Goal: Task Accomplishment & Management: Manage account settings

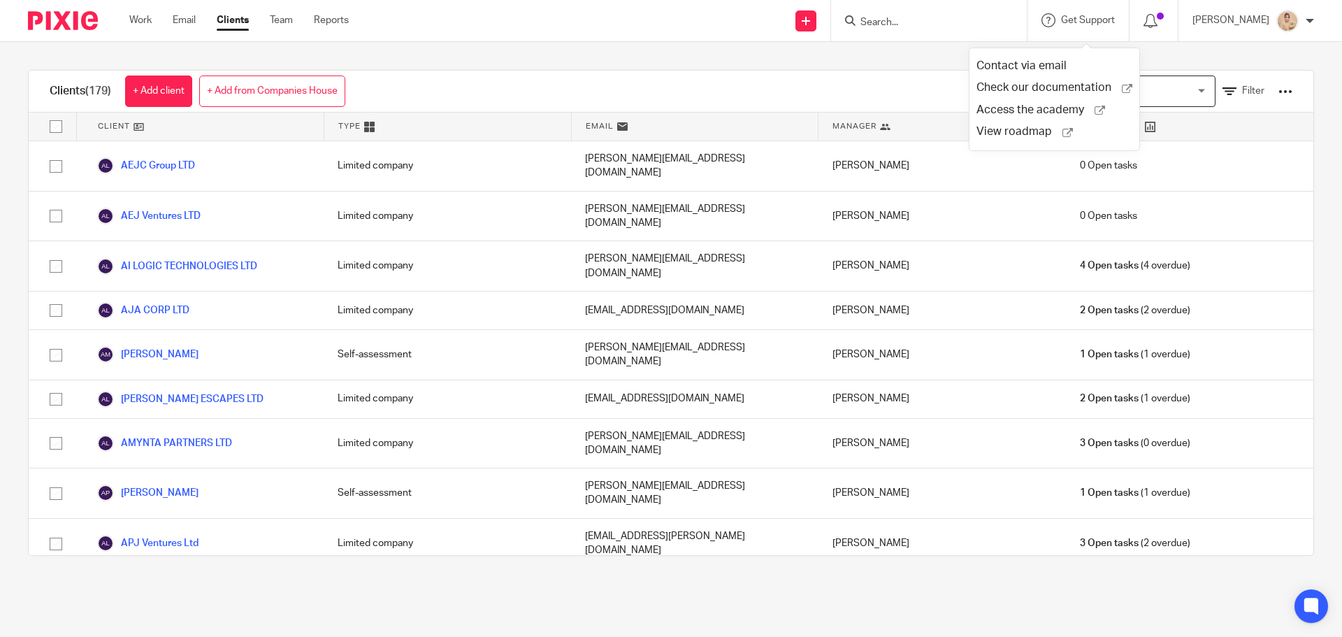
click at [966, 20] on input "Search" at bounding box center [922, 23] width 126 height 13
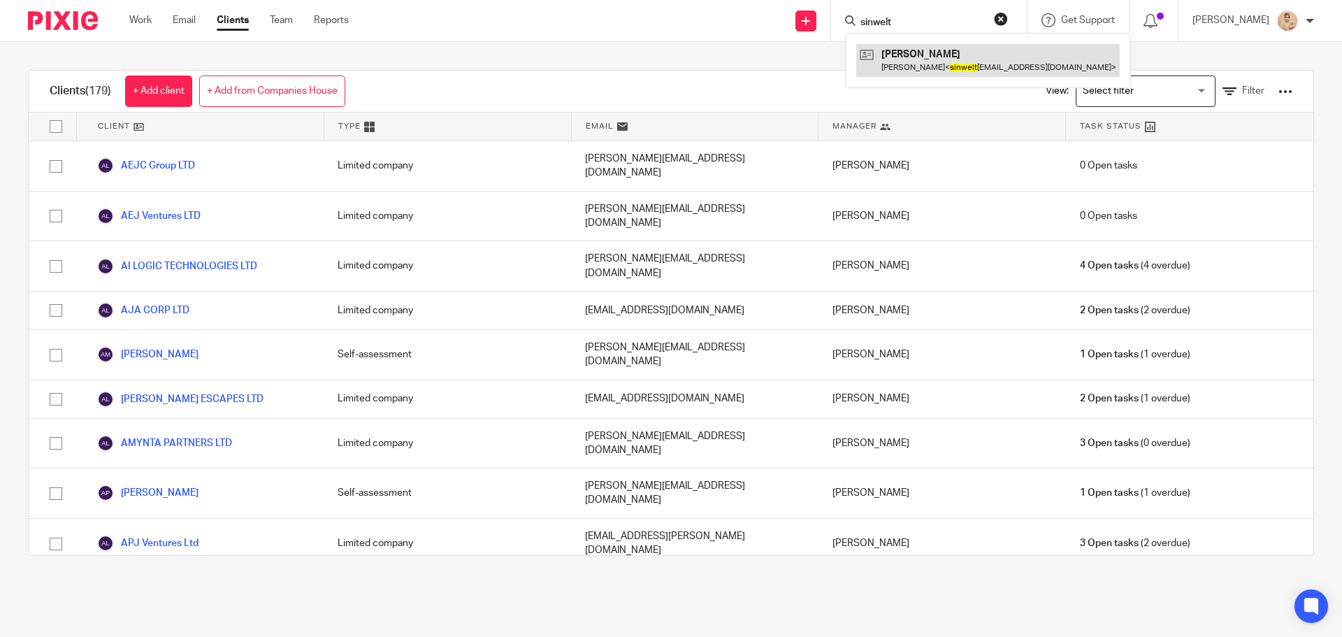
type input "sinwelt"
click at [912, 59] on link at bounding box center [988, 60] width 264 height 32
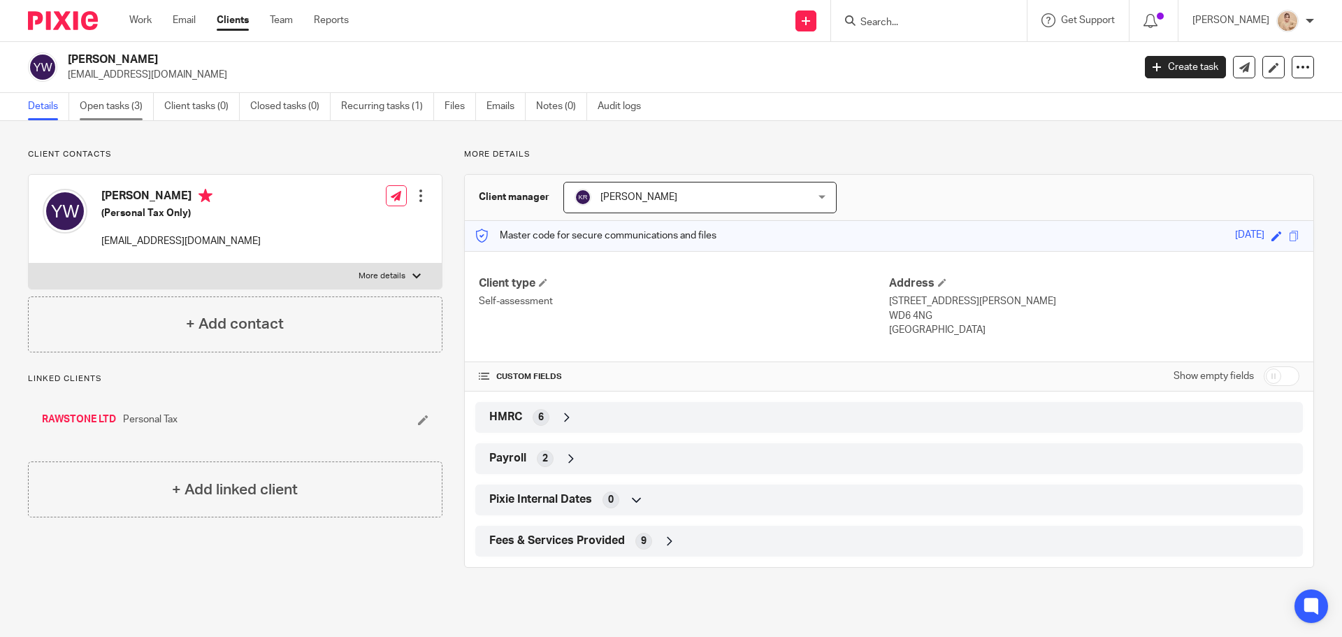
click at [117, 111] on link "Open tasks (3)" at bounding box center [117, 106] width 74 height 27
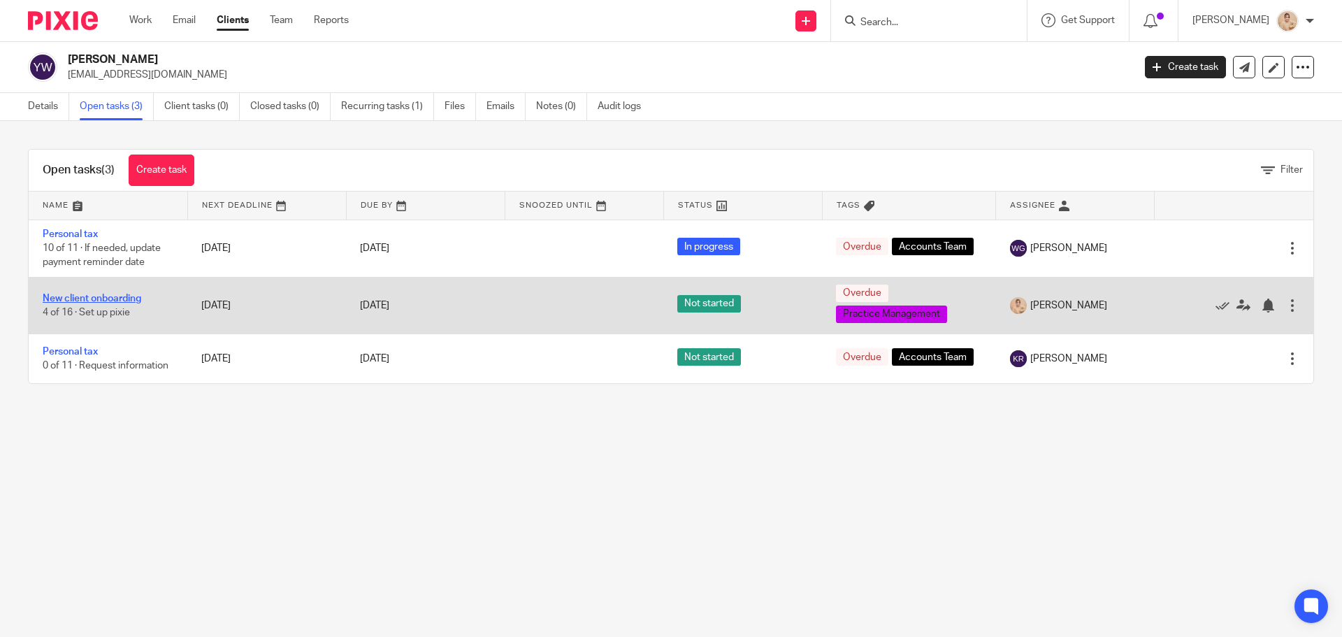
click at [96, 295] on link "New client onboarding" at bounding box center [92, 299] width 99 height 10
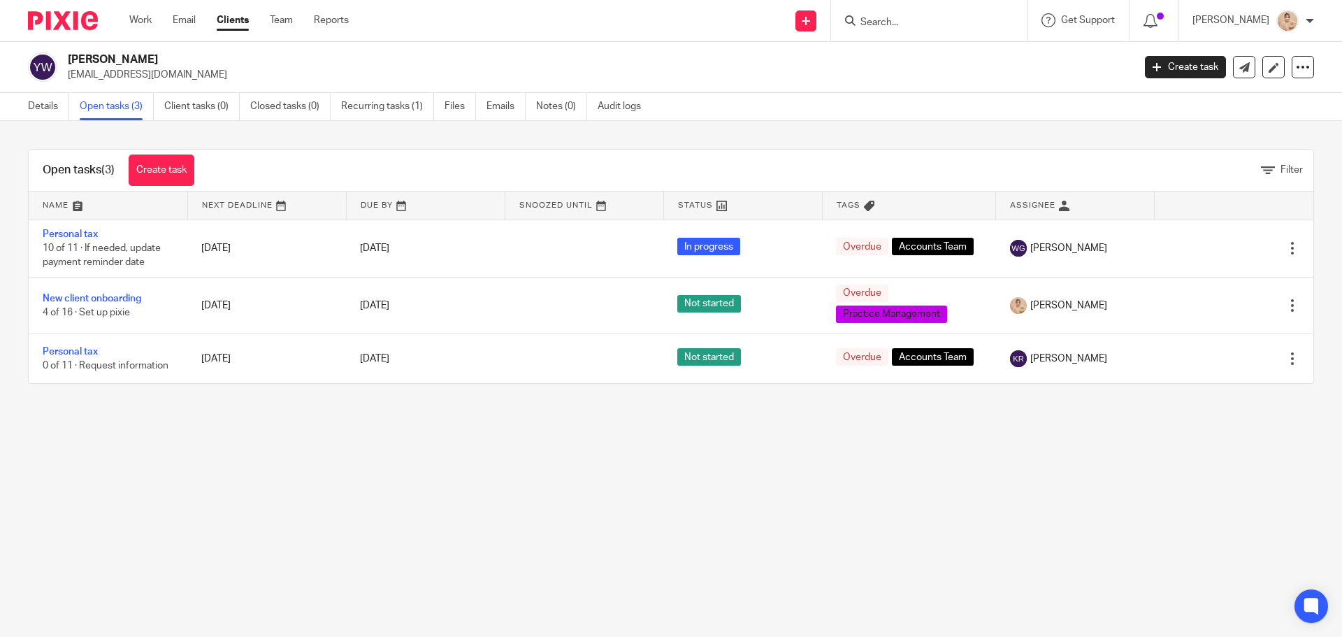
drag, startPoint x: 203, startPoint y: 57, endPoint x: 55, endPoint y: 59, distance: 148.2
click at [55, 59] on div "Yissochor Weltscher dweltscher@gmail.com" at bounding box center [576, 66] width 1096 height 29
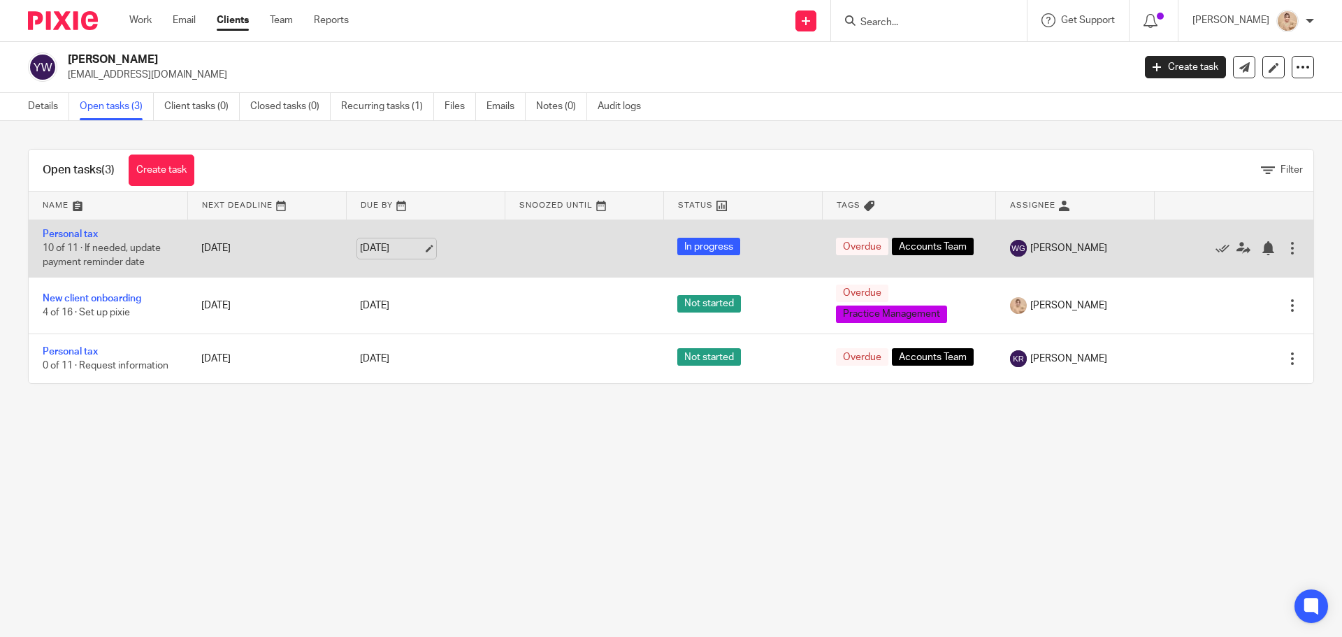
copy div "[PERSON_NAME]"
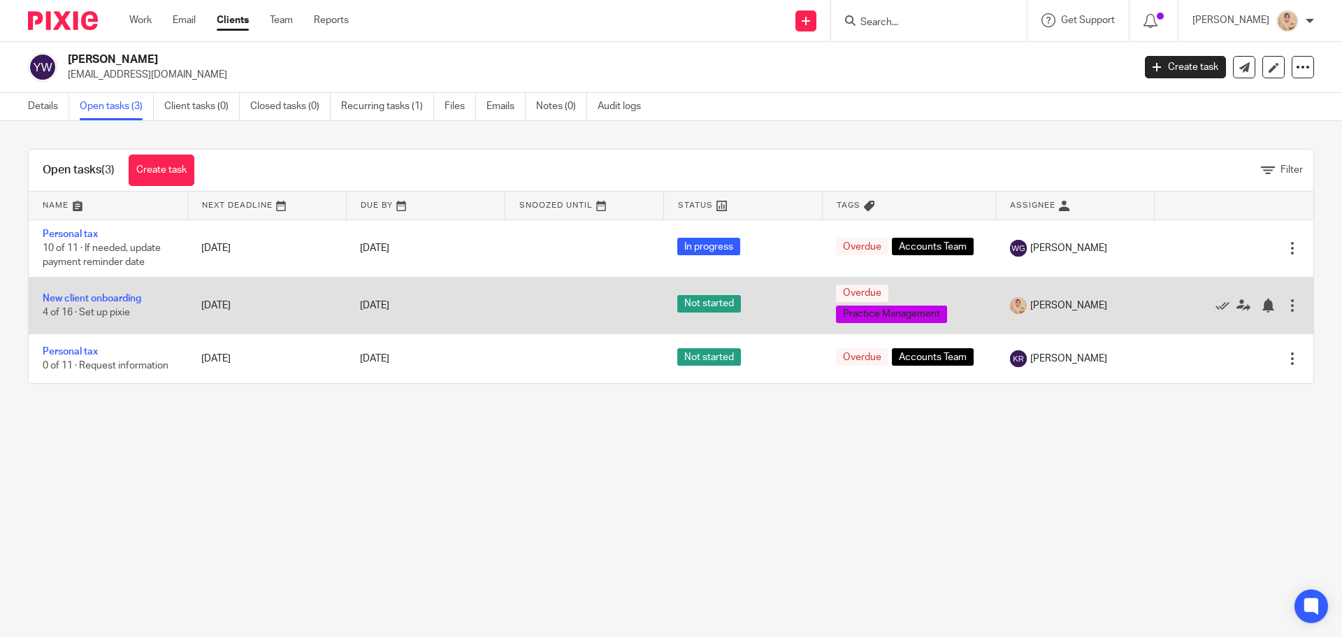
click at [200, 304] on td "[DATE]" at bounding box center [266, 305] width 159 height 57
click at [94, 302] on link "New client onboarding" at bounding box center [92, 299] width 99 height 10
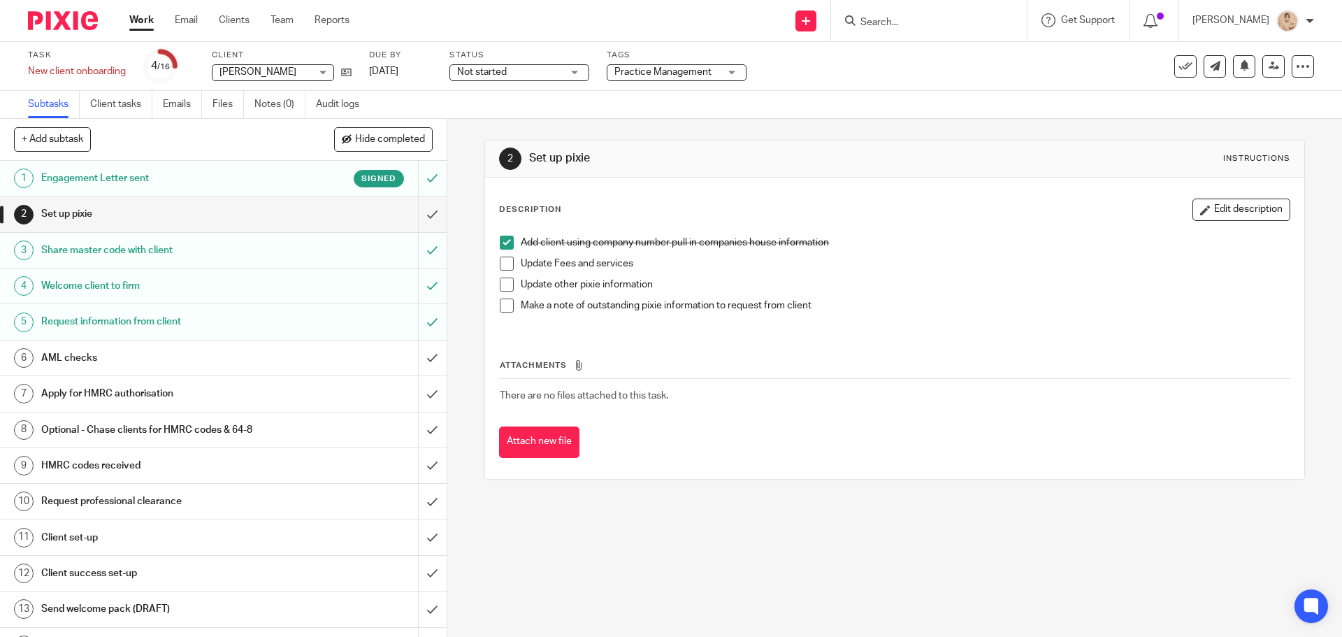
click at [159, 182] on h1 "Engagement Letter sent" at bounding box center [162, 178] width 242 height 21
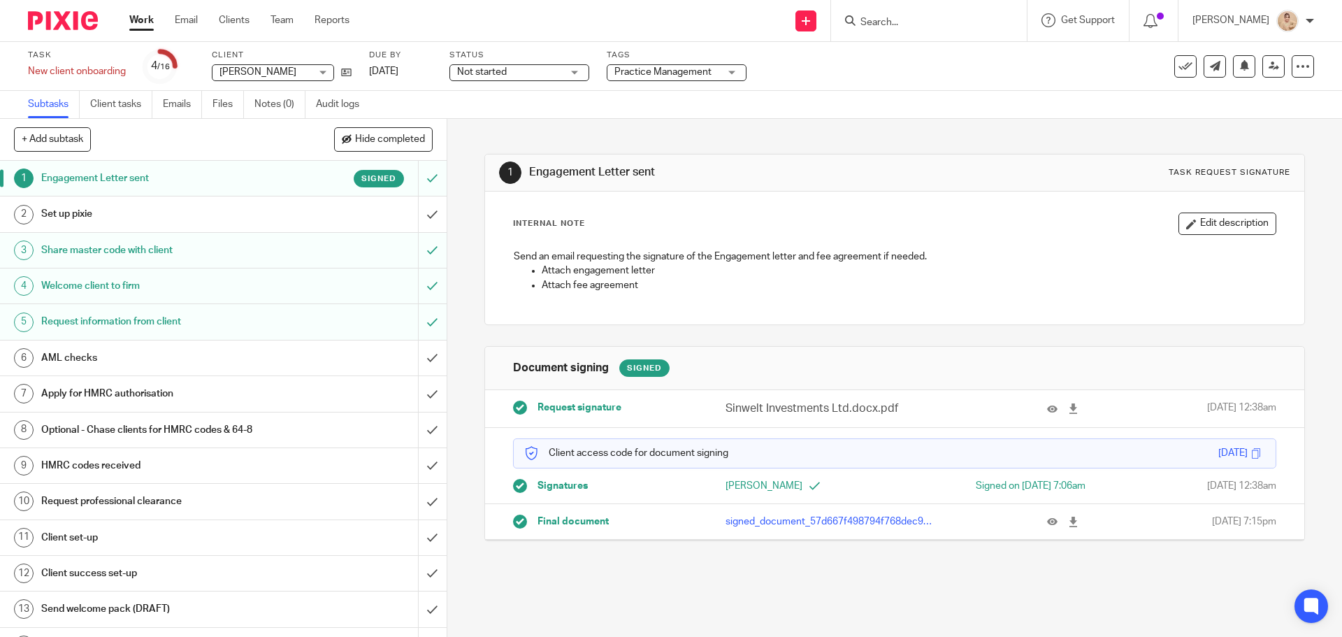
click at [808, 523] on p "signed_document_57d667f498794f768dec9311875c91c6.pdf" at bounding box center [831, 521] width 211 height 14
click at [1047, 518] on icon at bounding box center [1052, 522] width 10 height 10
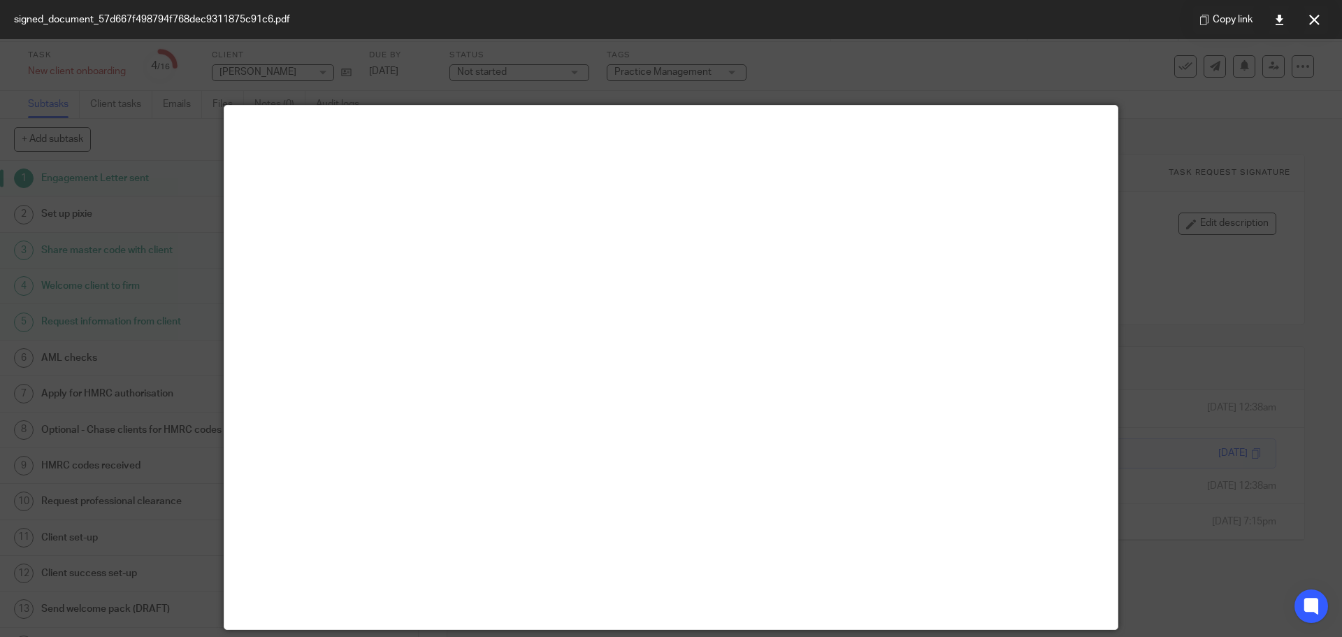
click at [1198, 449] on div at bounding box center [671, 318] width 1342 height 637
click at [1306, 25] on button at bounding box center [1314, 20] width 28 height 28
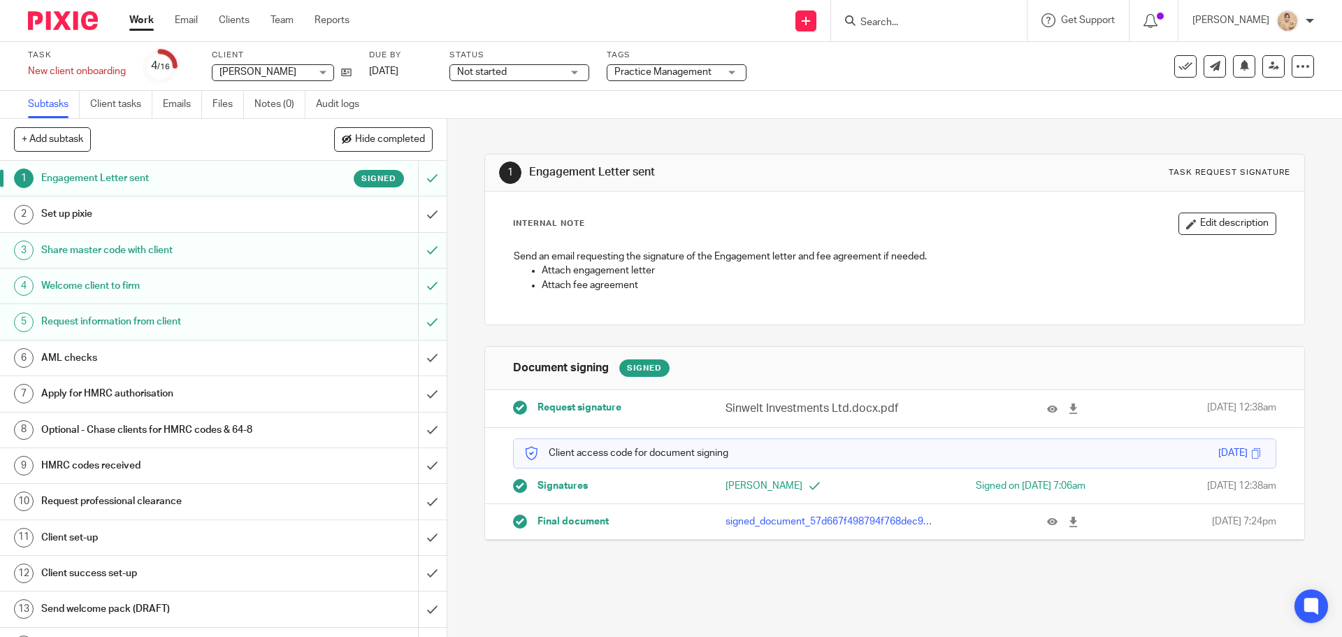
click at [912, 15] on form at bounding box center [933, 20] width 149 height 17
click at [895, 19] on input "Search" at bounding box center [922, 23] width 126 height 13
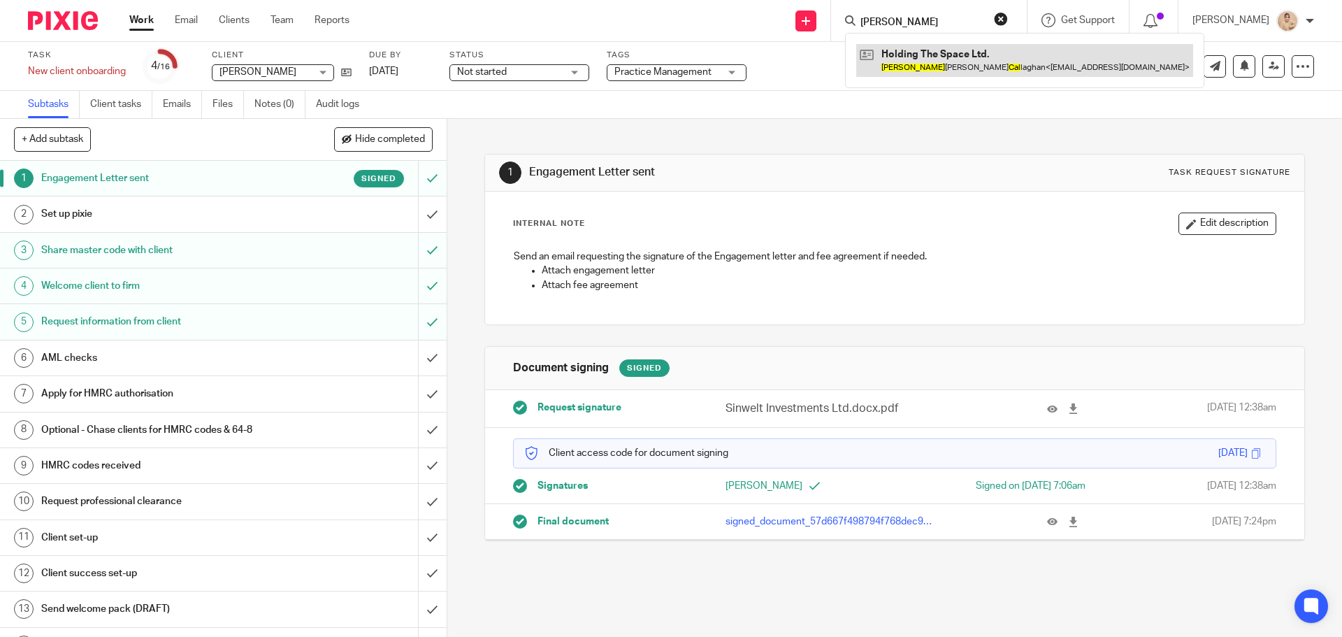
type input "katie cal"
click at [908, 64] on link at bounding box center [1024, 60] width 337 height 32
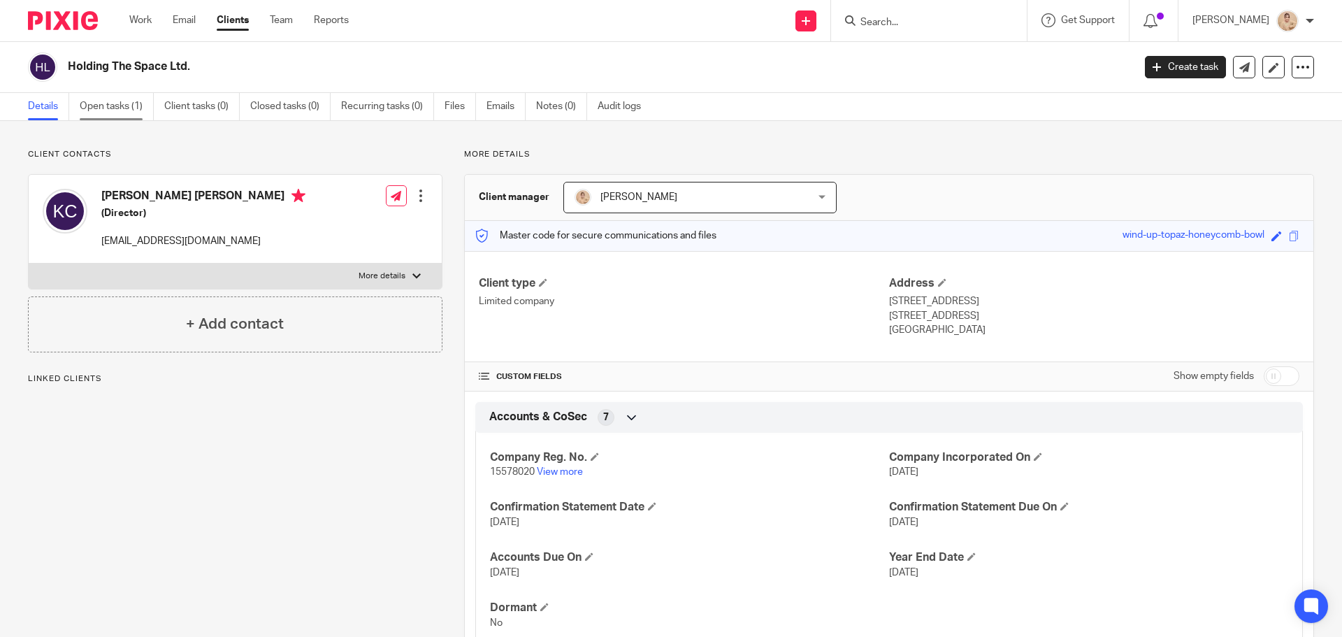
click at [117, 106] on link "Open tasks (1)" at bounding box center [117, 106] width 74 height 27
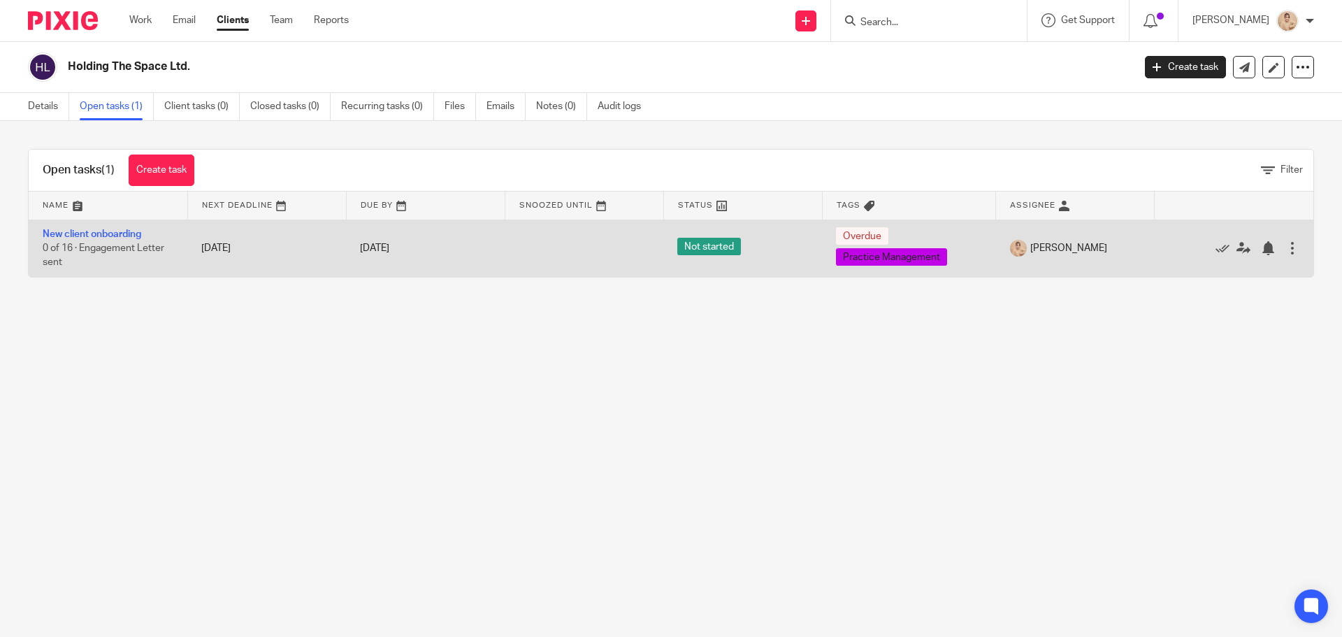
click at [132, 246] on span "0 of 16 · Engagement Letter sent" at bounding box center [104, 255] width 122 height 24
click at [130, 232] on link "New client onboarding" at bounding box center [92, 234] width 99 height 10
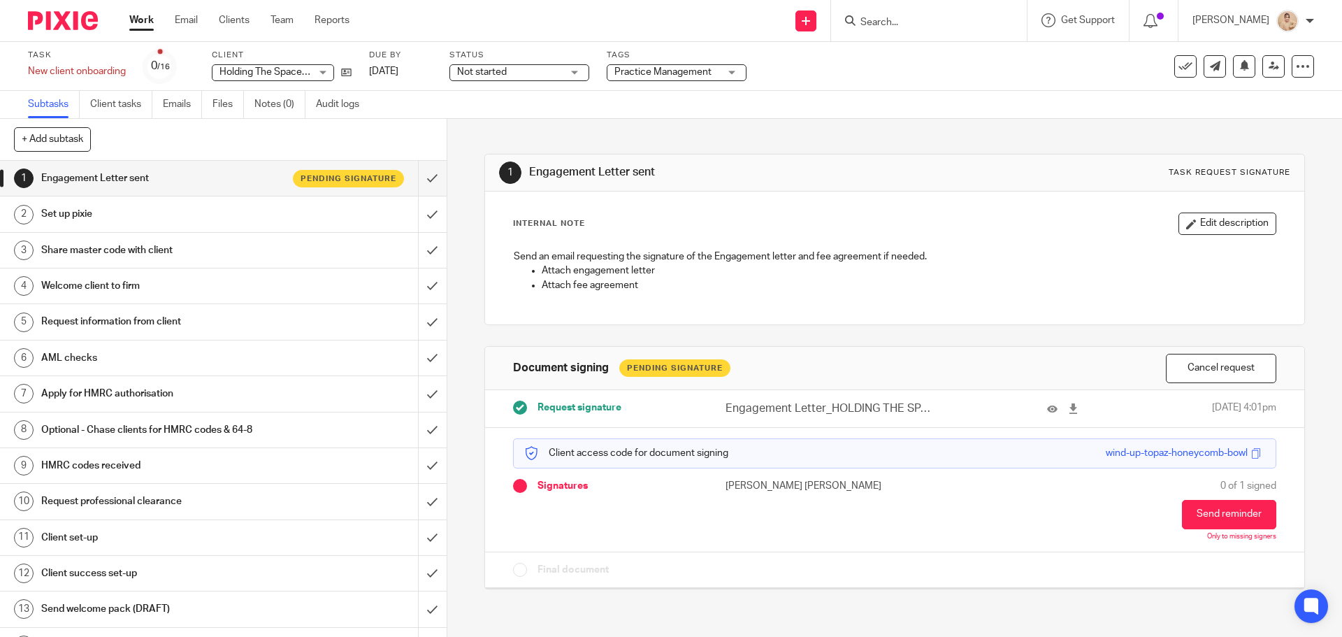
click at [831, 414] on p "Engagement Letter_HOLDING THE SPACE LTD..docx.pdf" at bounding box center [831, 409] width 211 height 16
click at [833, 408] on p "Engagement Letter_HOLDING THE SPACE LTD..docx.pdf" at bounding box center [831, 409] width 211 height 16
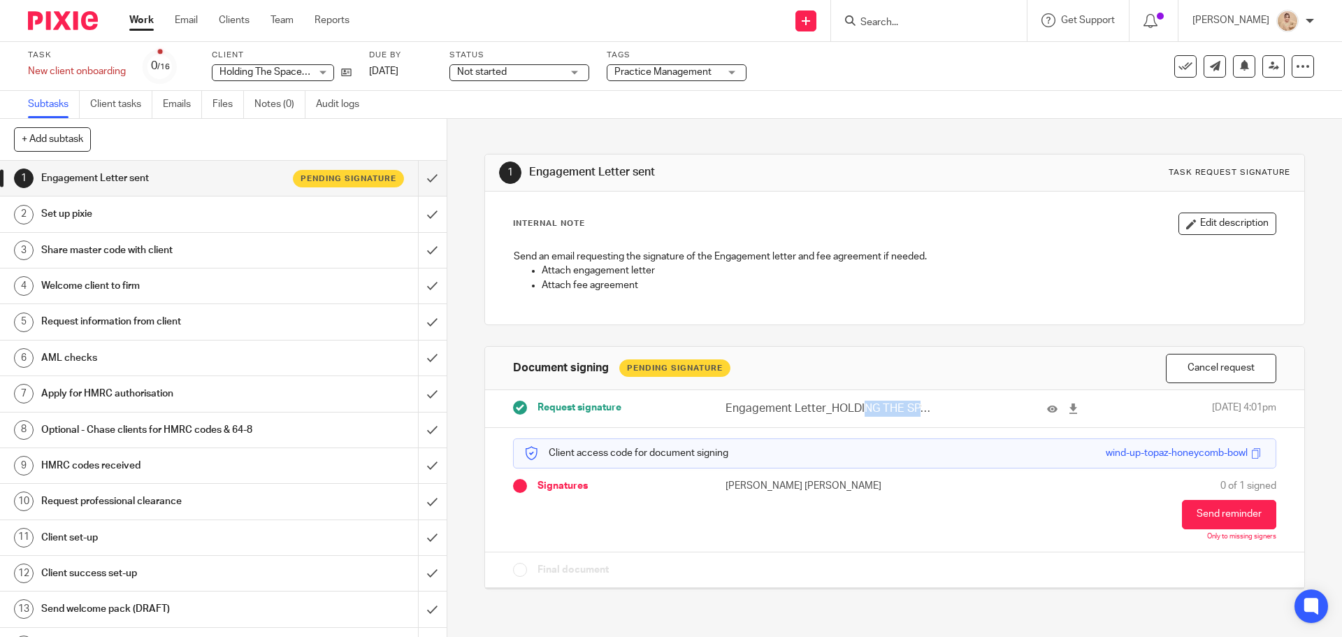
click at [833, 408] on p "Engagement Letter_HOLDING THE SPACE LTD..docx.pdf" at bounding box center [831, 409] width 211 height 16
click at [902, 18] on input "Search" at bounding box center [922, 23] width 126 height 13
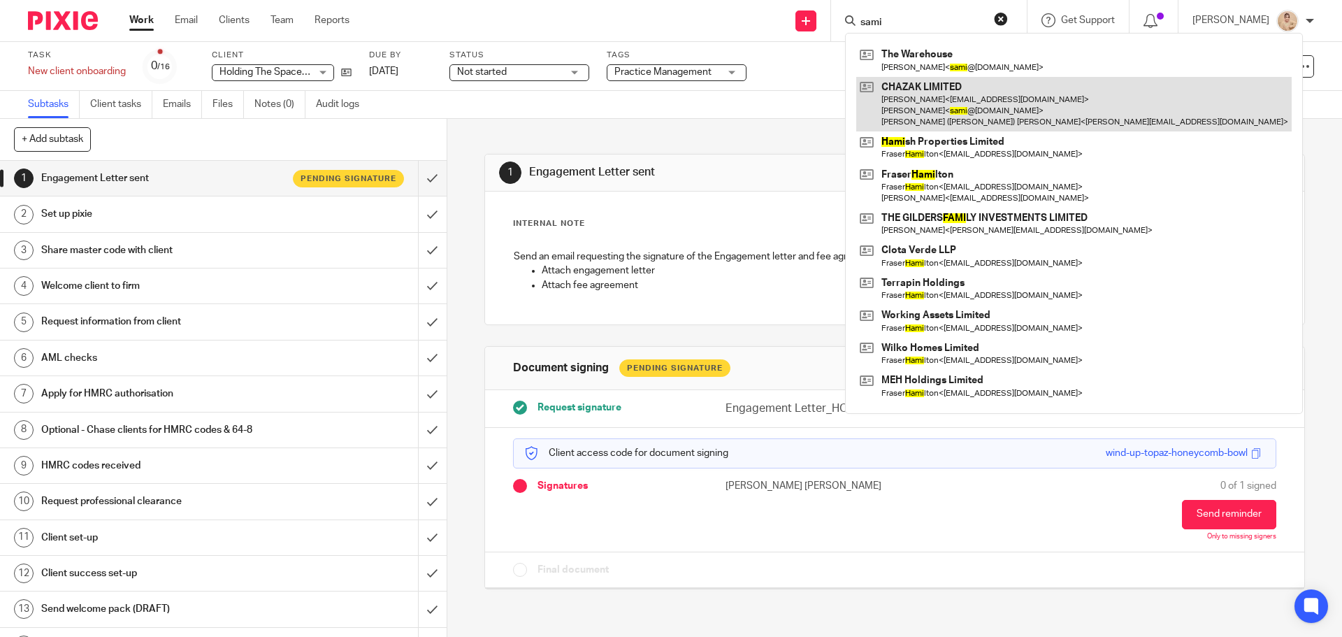
type input "sami"
click at [894, 115] on link at bounding box center [1073, 104] width 435 height 55
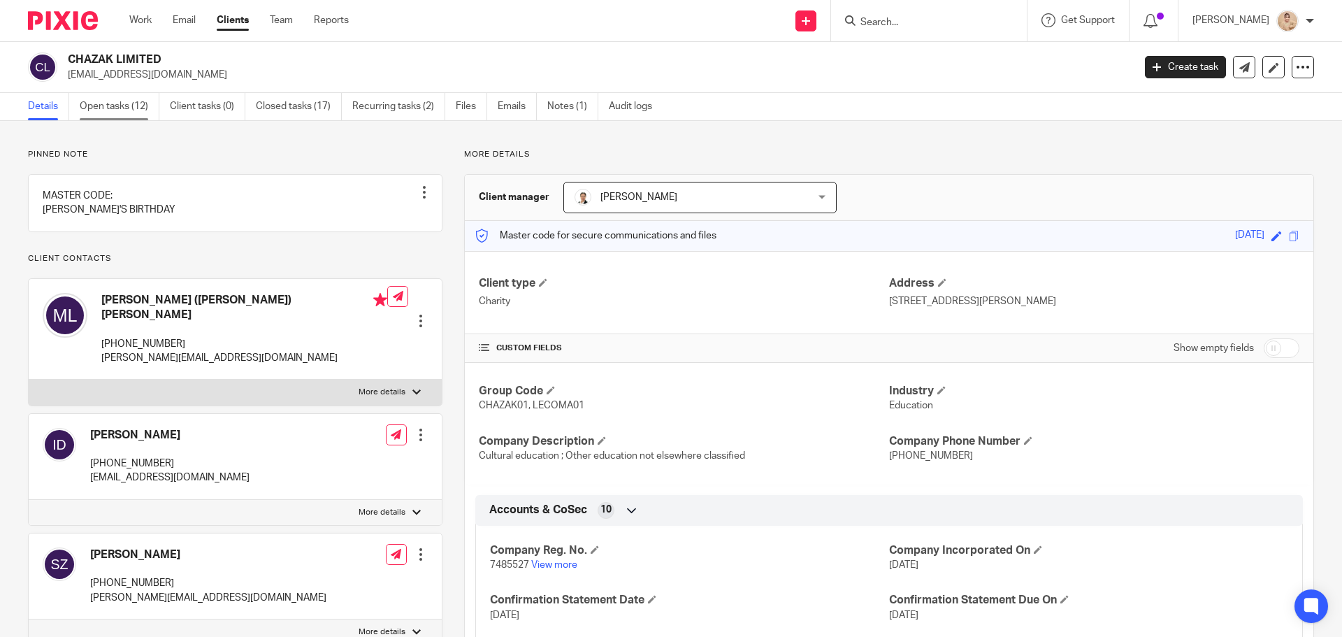
click at [121, 110] on link "Open tasks (12)" at bounding box center [120, 106] width 80 height 27
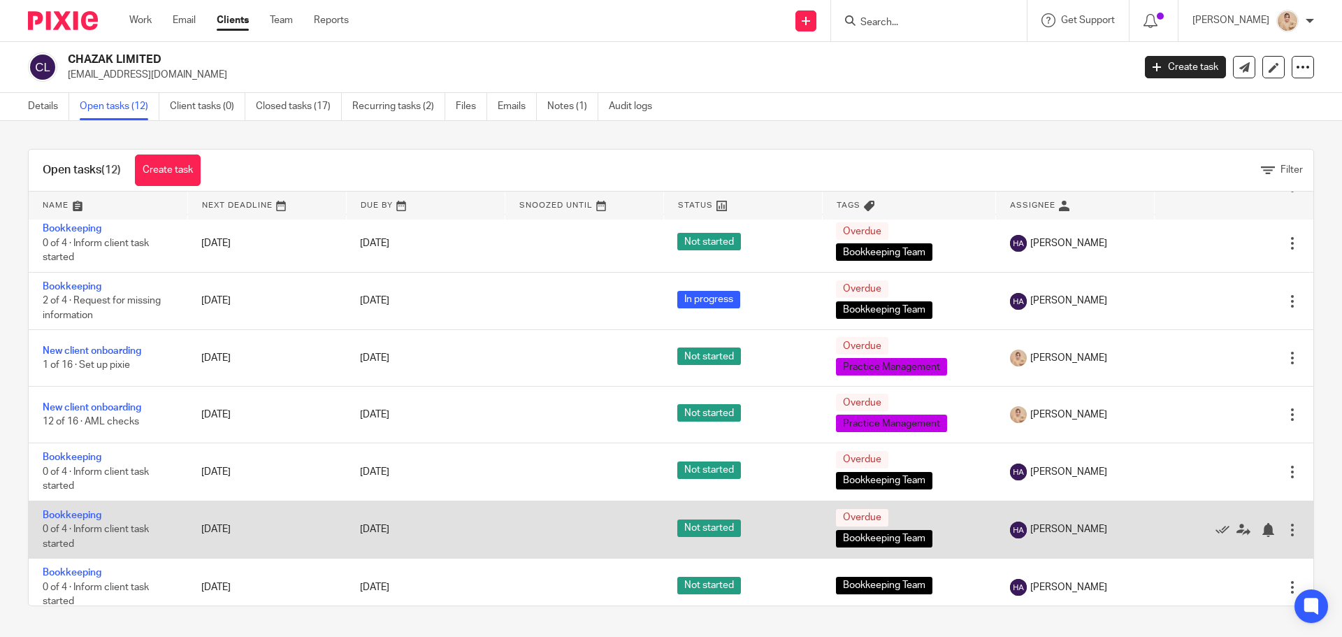
scroll to position [156, 0]
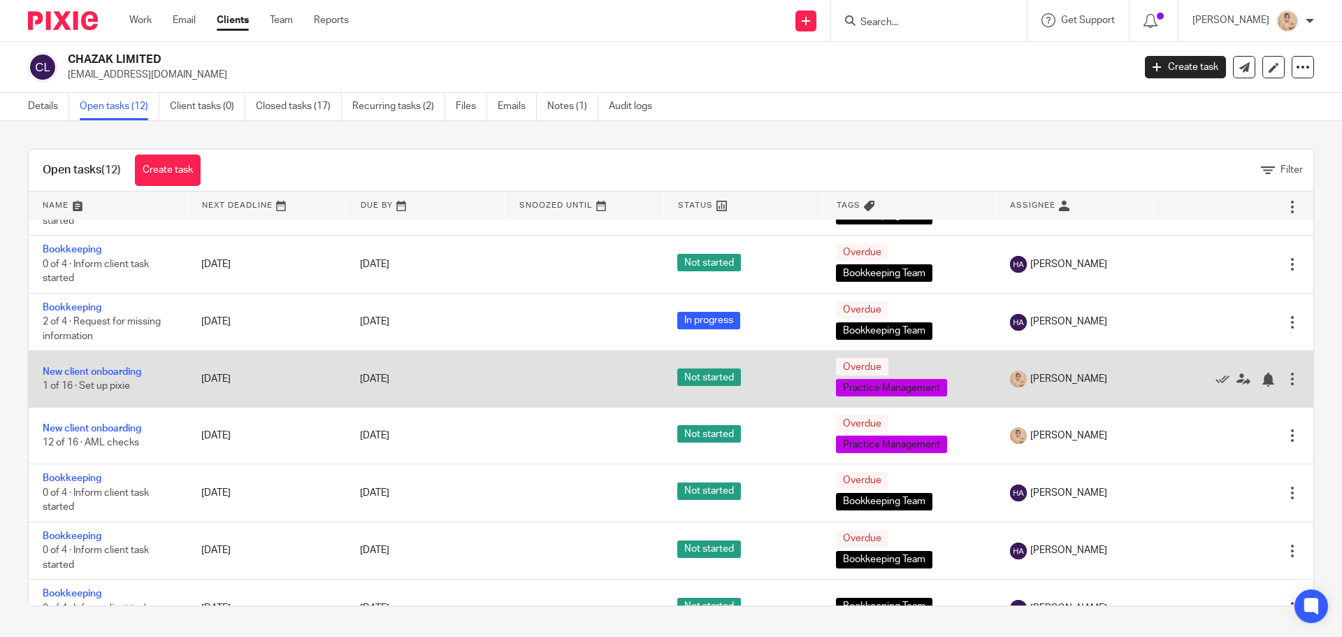
click at [124, 399] on td "New client onboarding 1 of 16 · Set up pixie" at bounding box center [108, 379] width 159 height 57
click at [141, 368] on link "New client onboarding" at bounding box center [92, 372] width 99 height 10
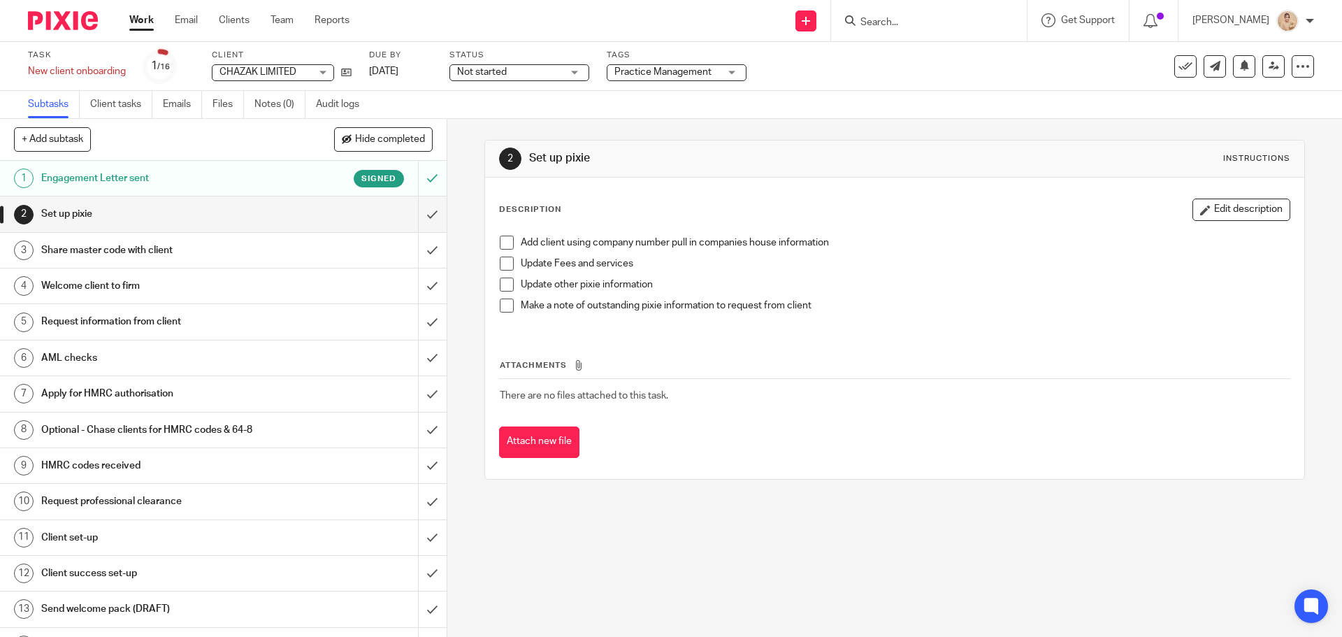
click at [231, 181] on h1 "Engagement Letter sent" at bounding box center [162, 178] width 242 height 21
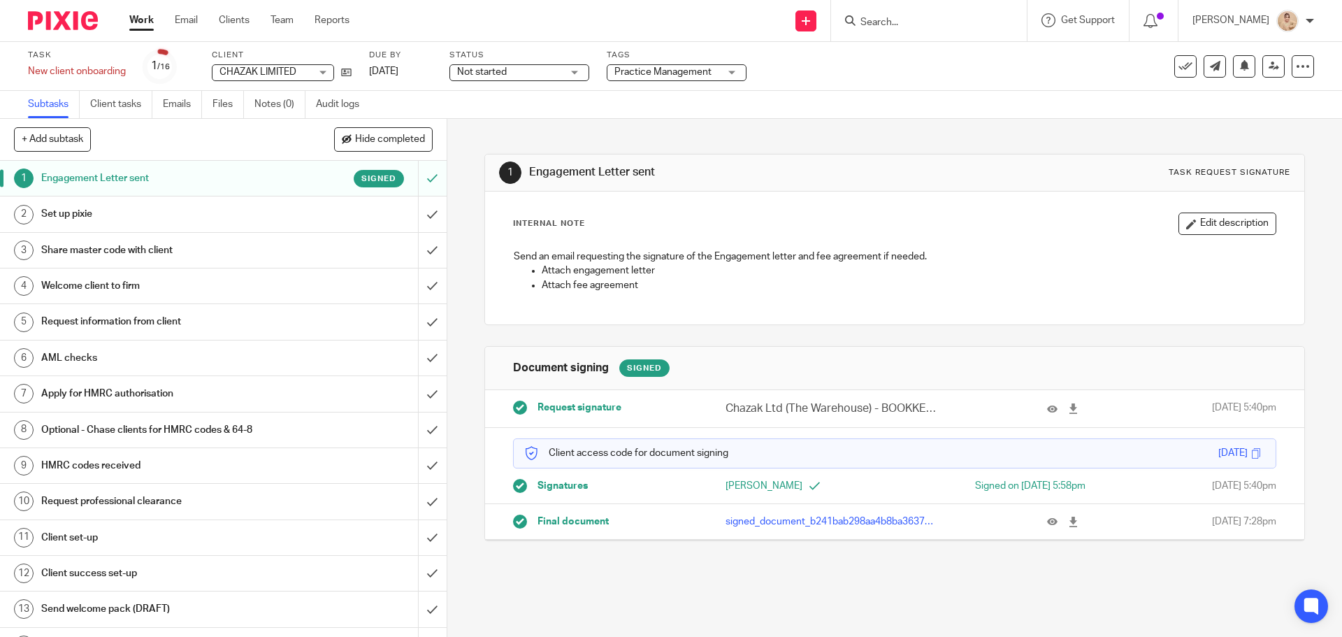
drag, startPoint x: 712, startPoint y: 483, endPoint x: 800, endPoint y: 486, distance: 87.4
click at [800, 486] on div "[PERSON_NAME]" at bounding box center [799, 486] width 191 height 14
copy p "[PERSON_NAME]"
drag, startPoint x: 710, startPoint y: 408, endPoint x: 959, endPoint y: 489, distance: 261.7
click at [860, 408] on div "Chazak Ltd (The Warehouse) - BOOKKEEPING.docx (1).pdf" at bounding box center [847, 409] width 286 height 16
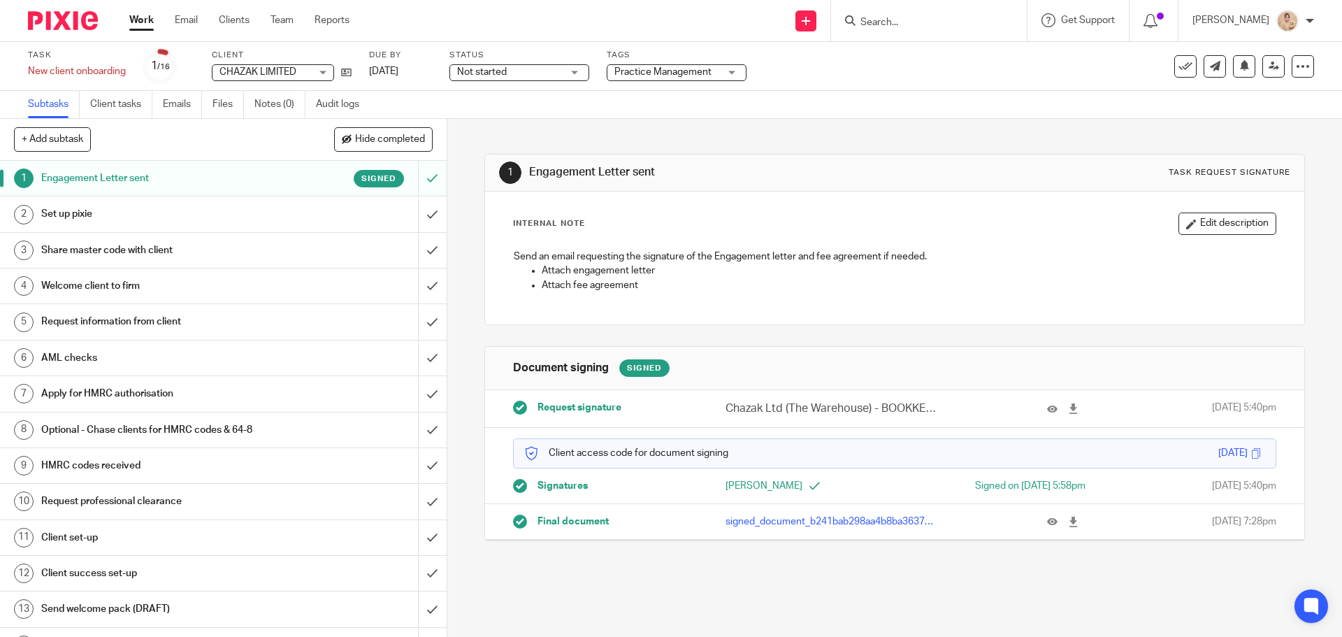
click at [891, 412] on p "Chazak Ltd (The Warehouse) - BOOKKEEPING.docx (1).pdf" at bounding box center [831, 409] width 211 height 16
click at [907, 426] on div "Request signature Chazak Ltd (The Warehouse) - BOOKKEEPING.docx (1).pdf 12 Jun …" at bounding box center [894, 409] width 819 height 38
click at [1047, 410] on icon at bounding box center [1052, 408] width 10 height 10
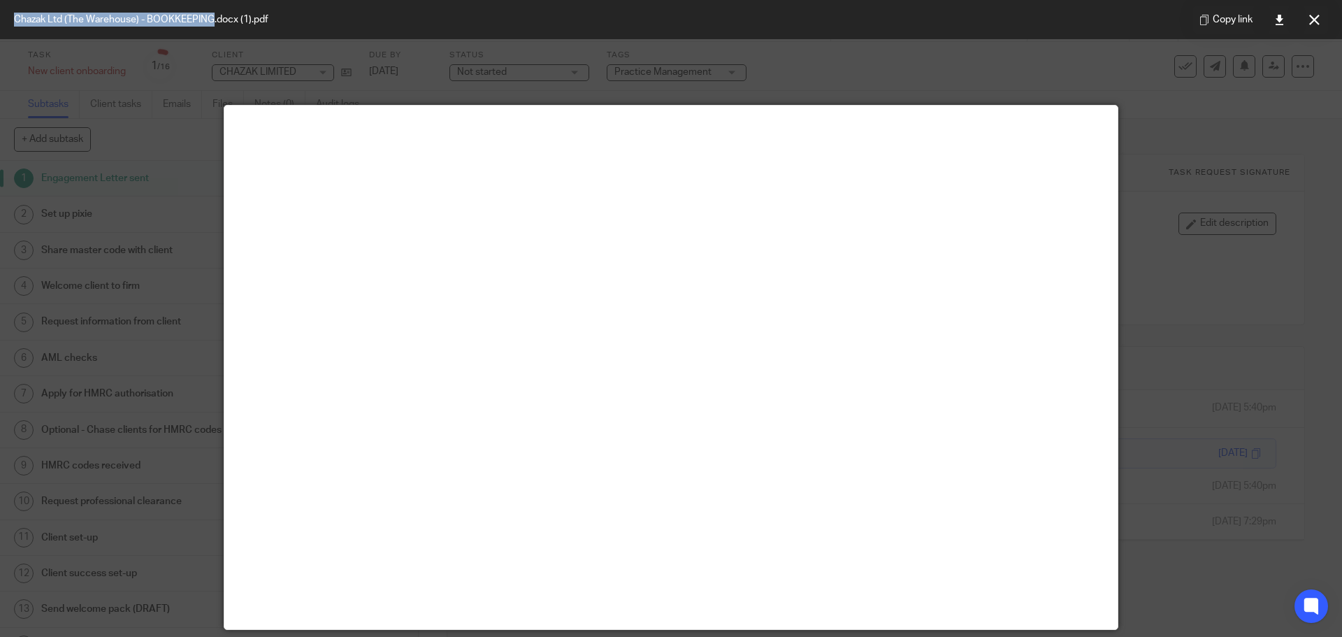
drag, startPoint x: 6, startPoint y: 17, endPoint x: 215, endPoint y: 28, distance: 209.3
click at [215, 28] on div "Chazak Ltd (The Warehouse) - BOOKKEEPING.docx (1).pdf" at bounding box center [141, 19] width 282 height 39
copy span "Chazak Ltd (The Warehouse) - BOOKKEEPING"
click at [1187, 496] on div at bounding box center [671, 318] width 1342 height 637
click at [1158, 320] on div at bounding box center [671, 318] width 1342 height 637
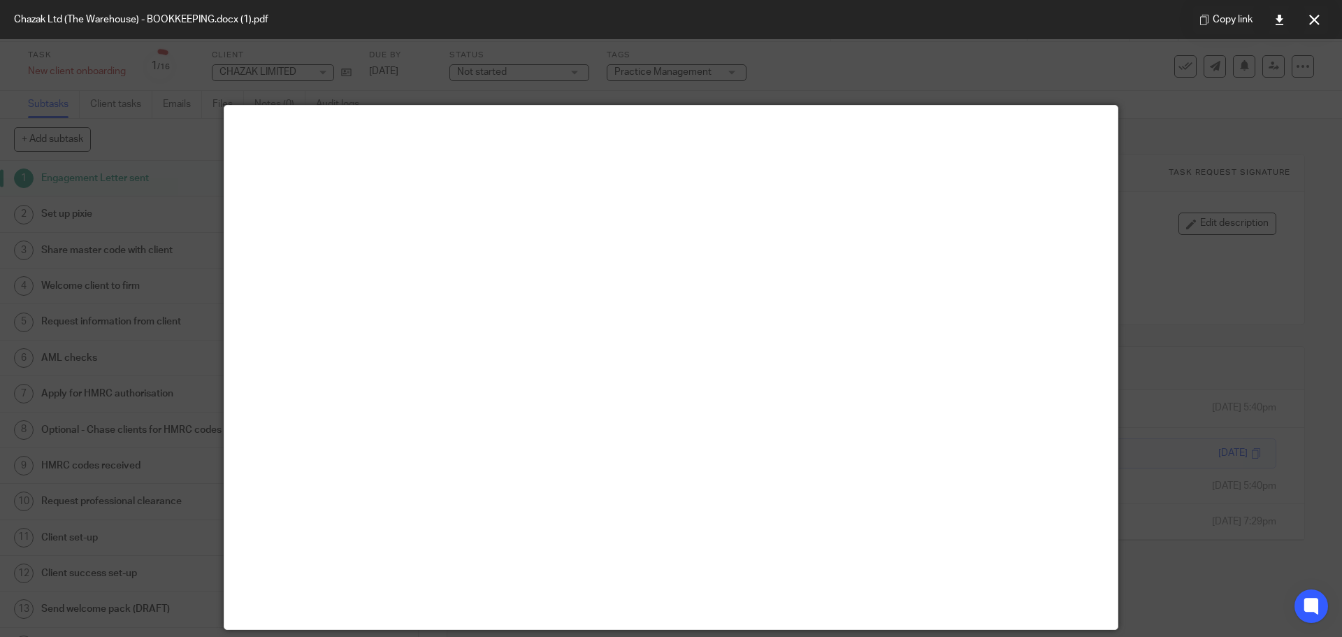
click at [1325, 21] on button at bounding box center [1314, 20] width 28 height 28
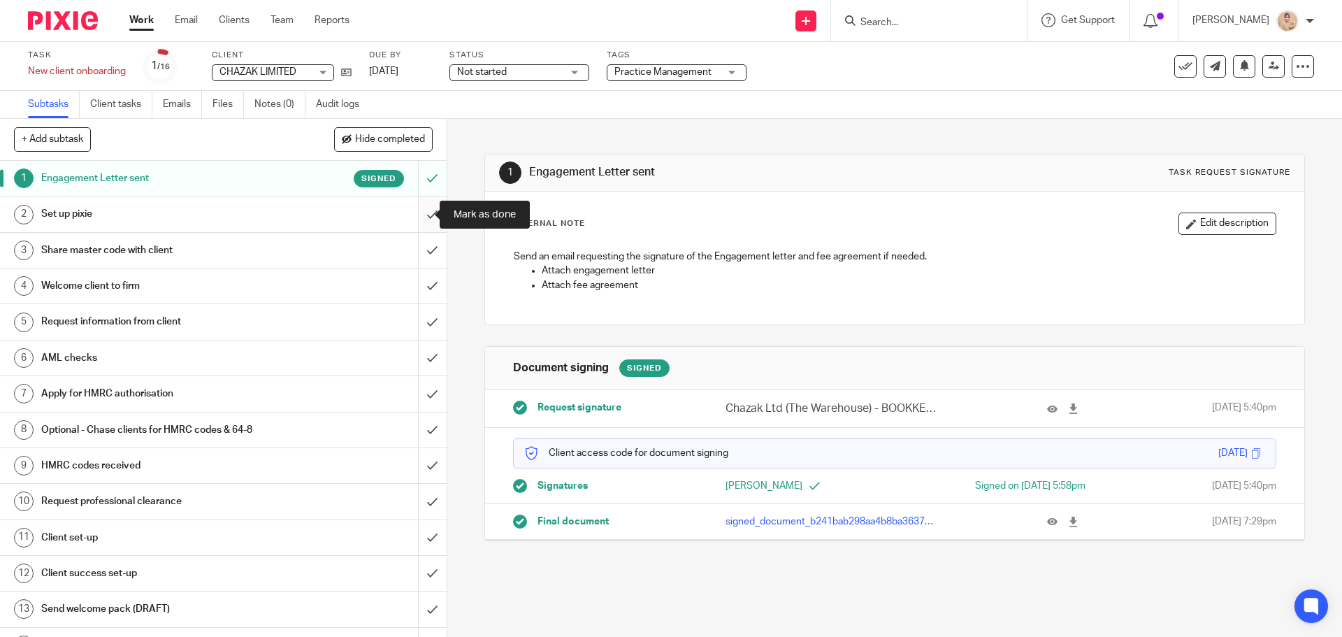
click at [419, 208] on input "submit" at bounding box center [223, 213] width 447 height 35
drag, startPoint x: 417, startPoint y: 253, endPoint x: 419, endPoint y: 271, distance: 18.3
click at [418, 253] on input "submit" at bounding box center [223, 250] width 447 height 35
click at [414, 294] on input "submit" at bounding box center [223, 285] width 447 height 35
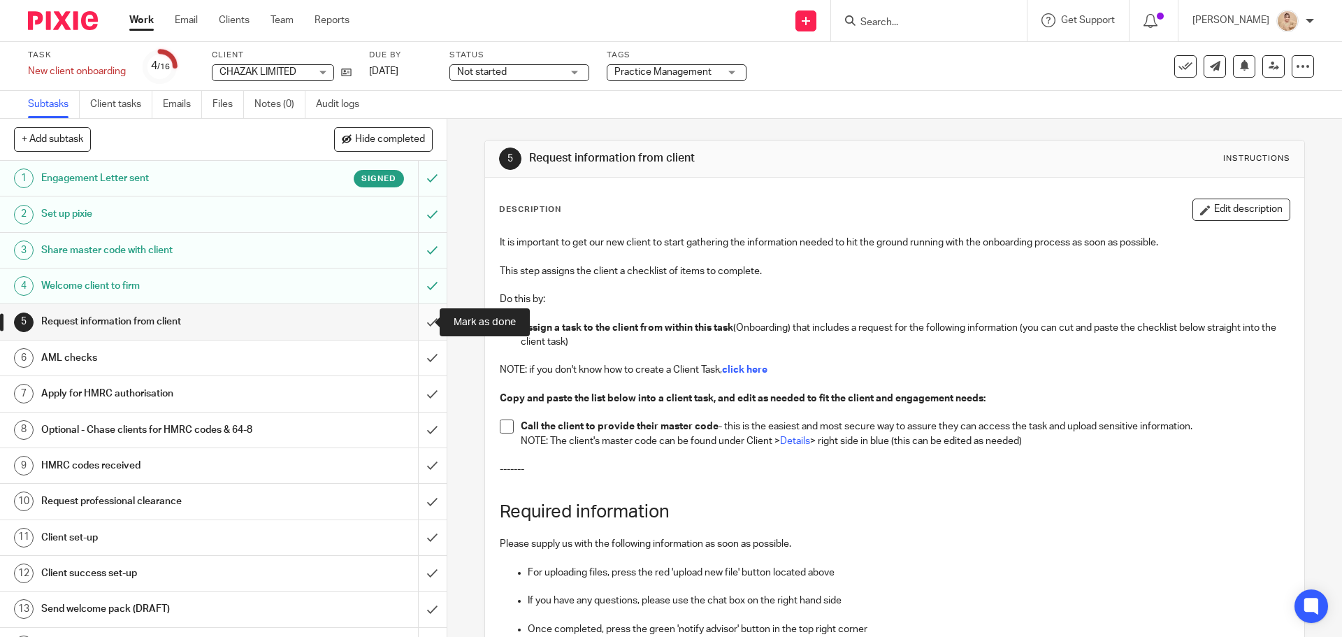
click at [420, 328] on input "submit" at bounding box center [223, 321] width 447 height 35
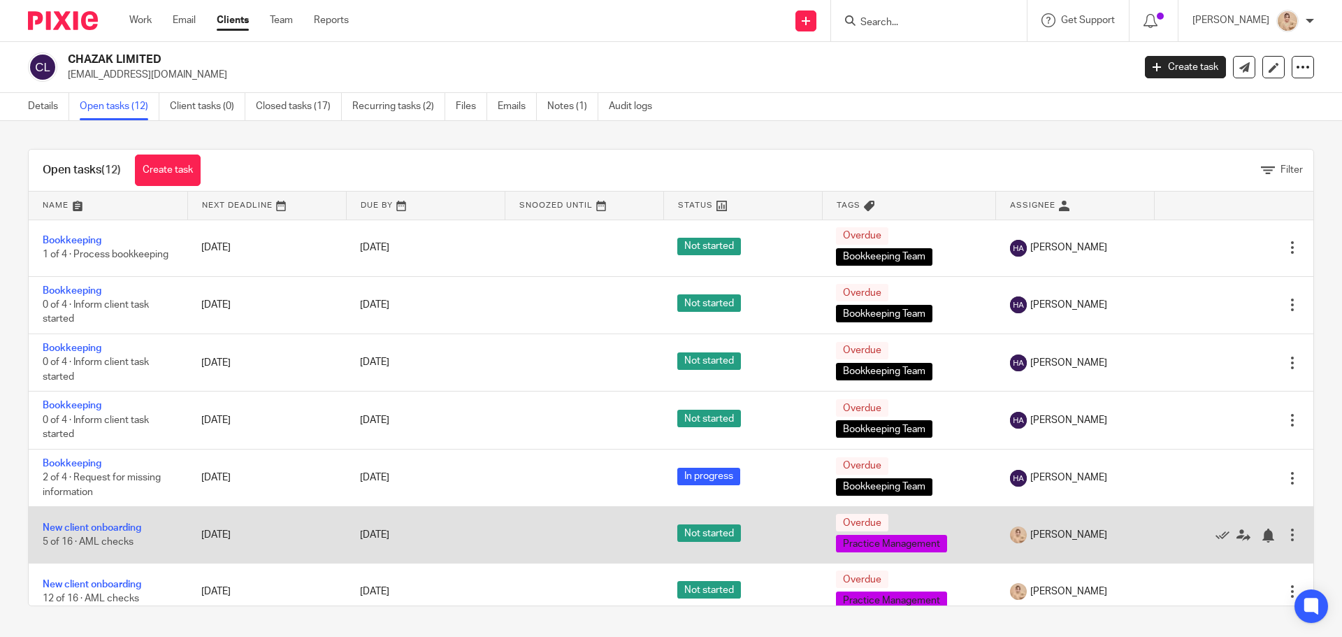
scroll to position [70, 0]
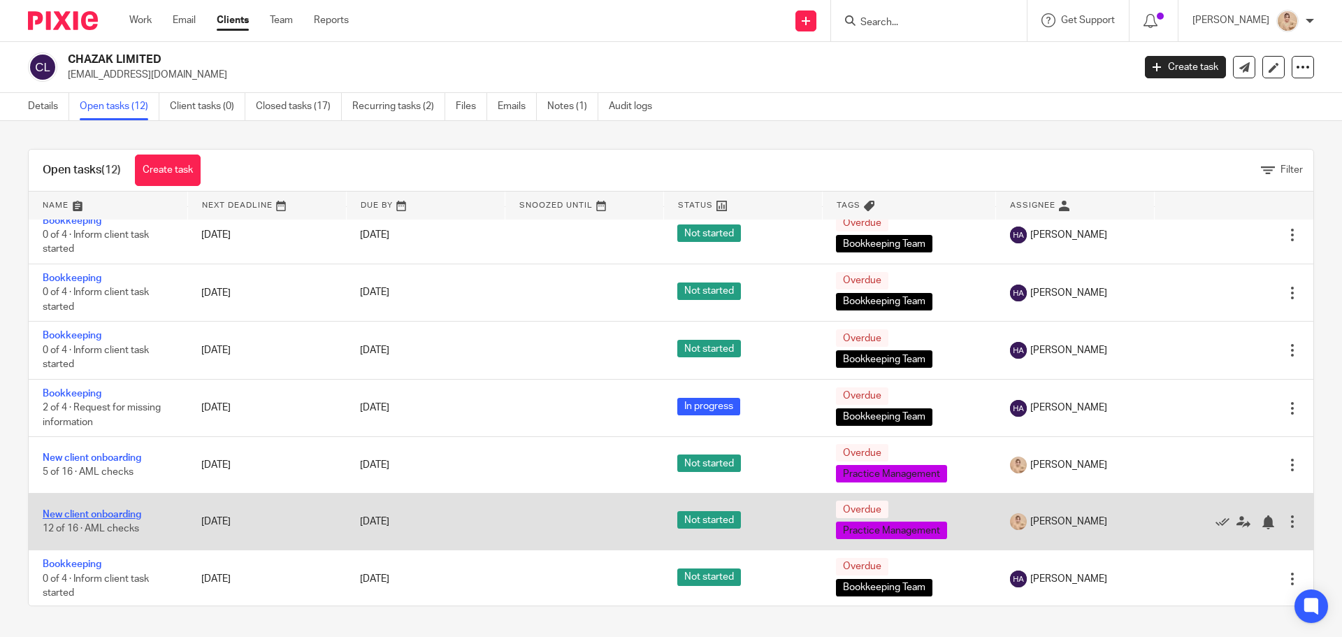
click at [132, 519] on link "New client onboarding" at bounding box center [92, 515] width 99 height 10
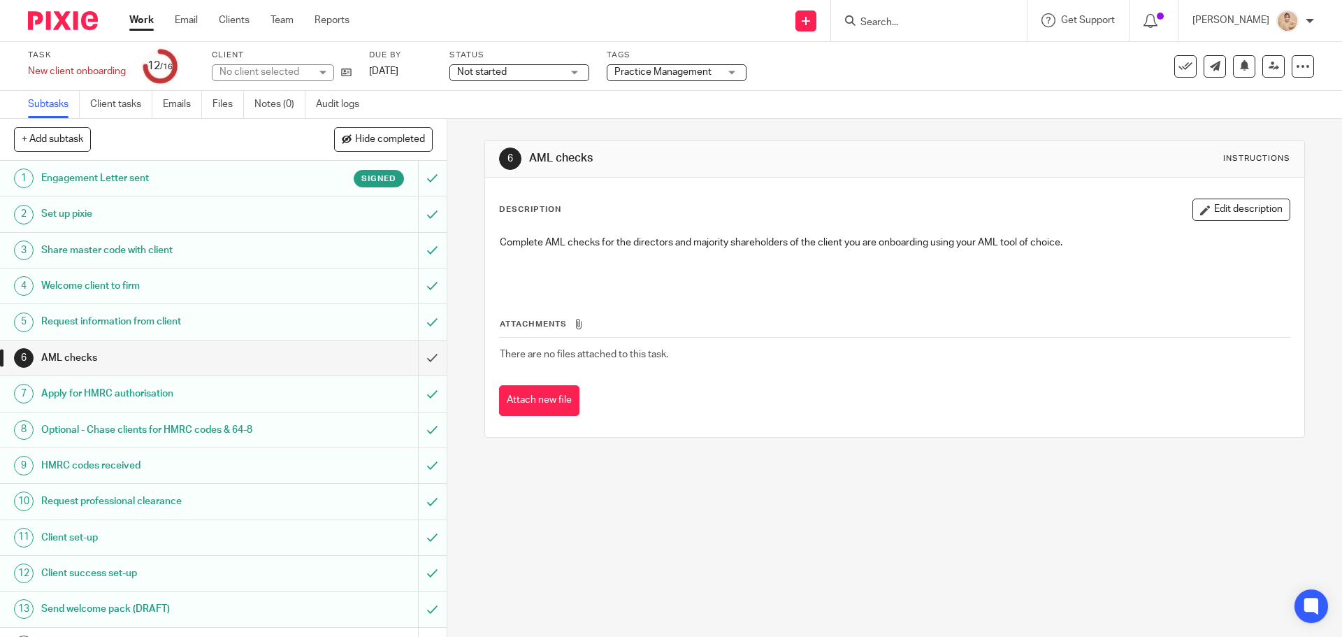
click at [193, 178] on h1 "Engagement Letter sent" at bounding box center [162, 178] width 242 height 21
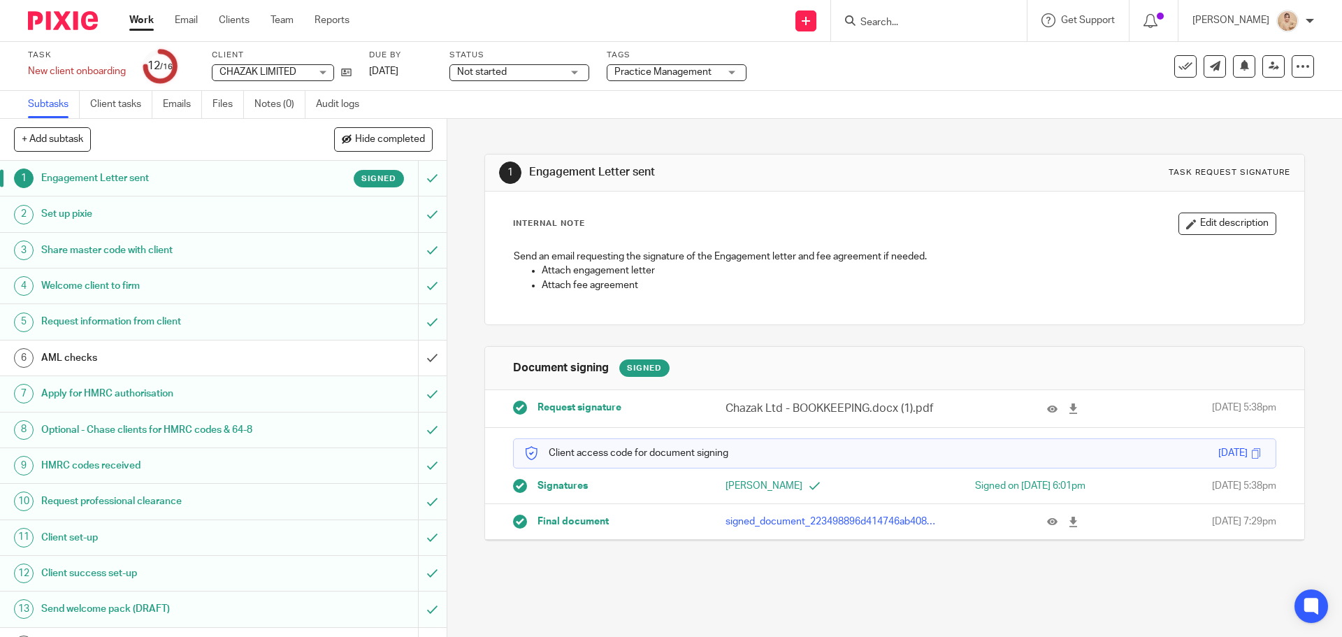
click at [835, 412] on p "Chazak Ltd - BOOKKEEPING.docx (1).pdf" at bounding box center [831, 409] width 211 height 16
drag, startPoint x: 704, startPoint y: 401, endPoint x: 860, endPoint y: 410, distance: 156.8
click at [860, 410] on div "Chazak Ltd - BOOKKEEPING.docx (1).pdf" at bounding box center [847, 409] width 286 height 16
copy p "Chazak Ltd - BOOKKEEPING"
click at [919, 17] on input "Search" at bounding box center [922, 23] width 126 height 13
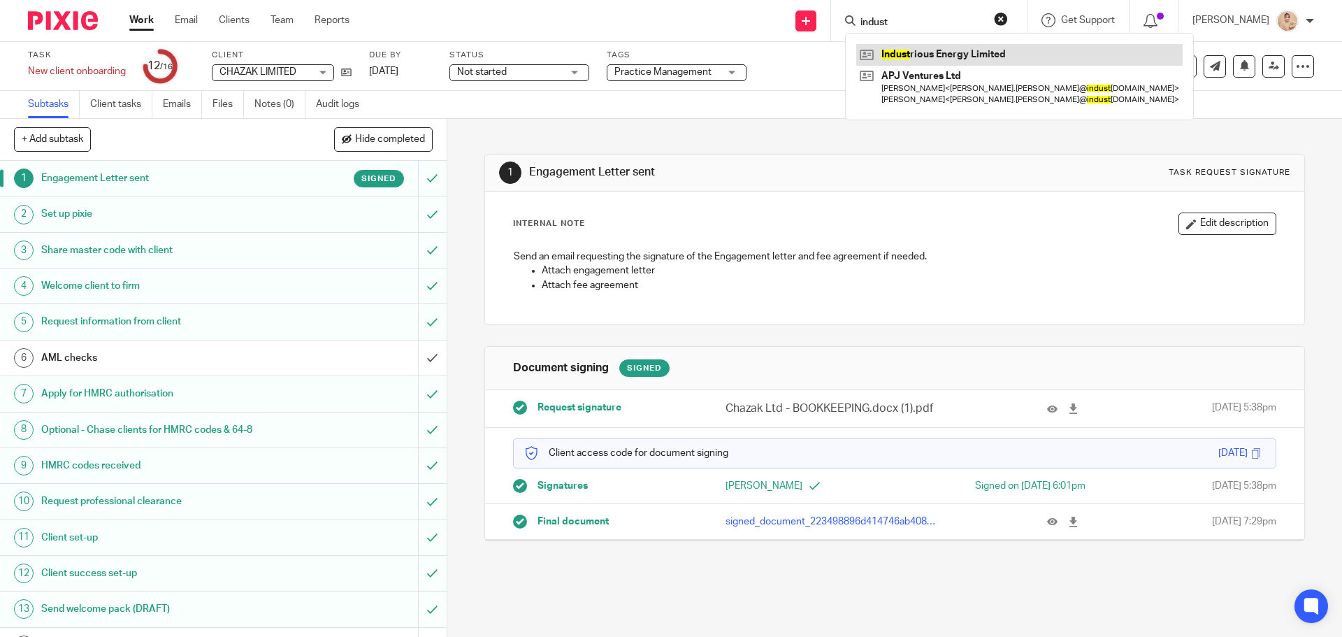
type input "indust"
click at [939, 52] on link at bounding box center [1019, 54] width 326 height 21
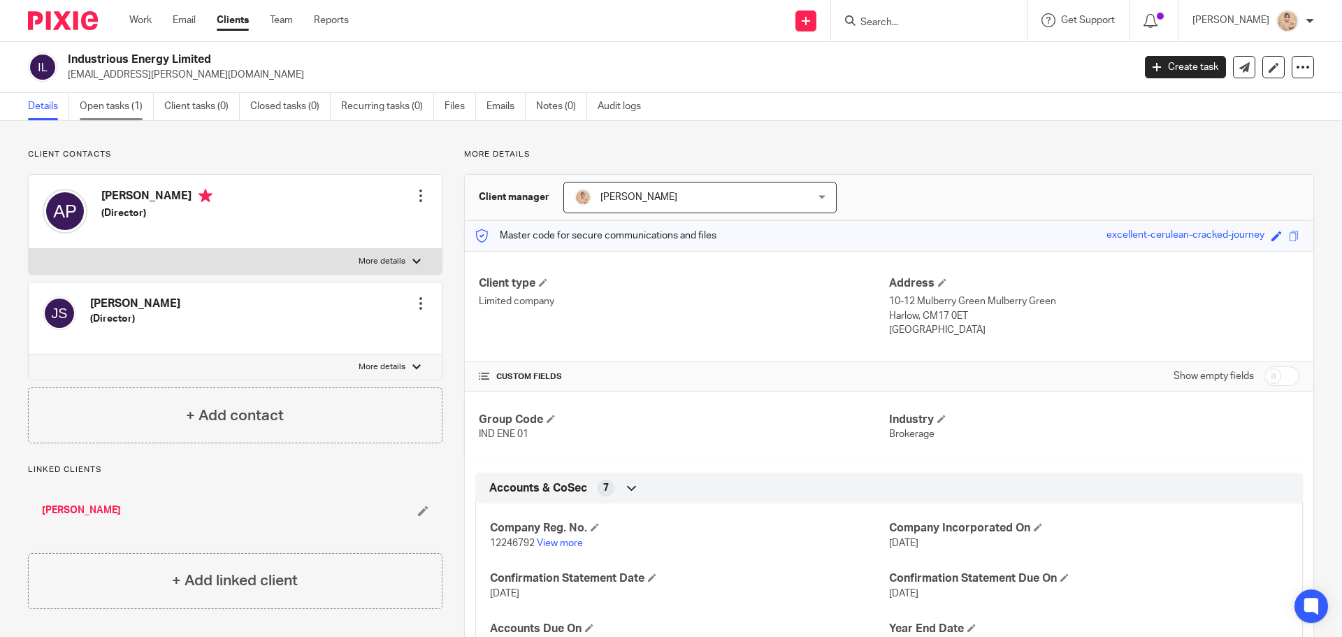
click at [135, 112] on link "Open tasks (1)" at bounding box center [117, 106] width 74 height 27
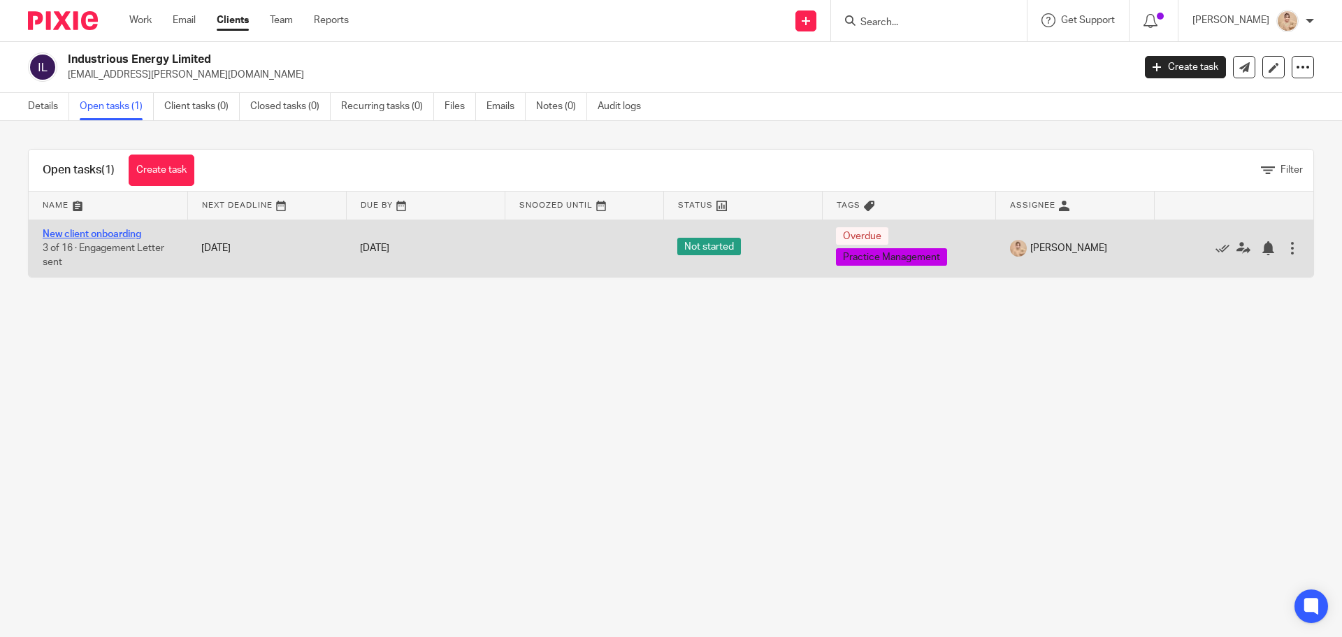
click at [112, 237] on link "New client onboarding" at bounding box center [92, 234] width 99 height 10
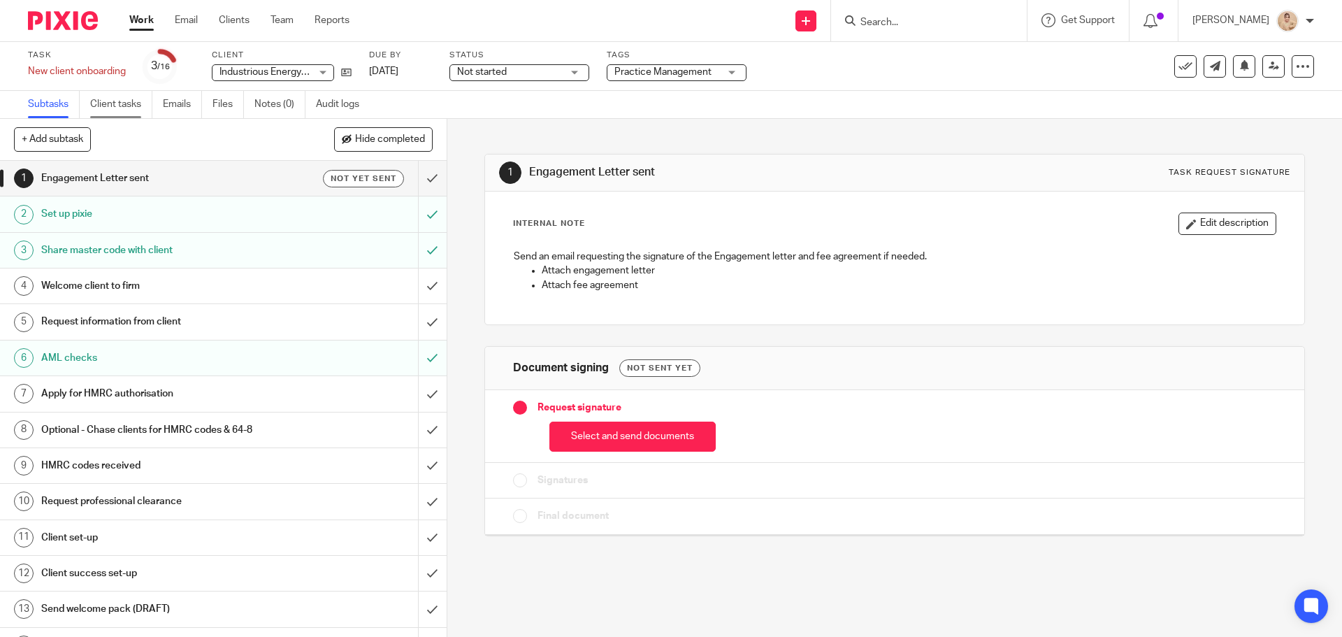
click at [104, 103] on link "Client tasks" at bounding box center [121, 104] width 62 height 27
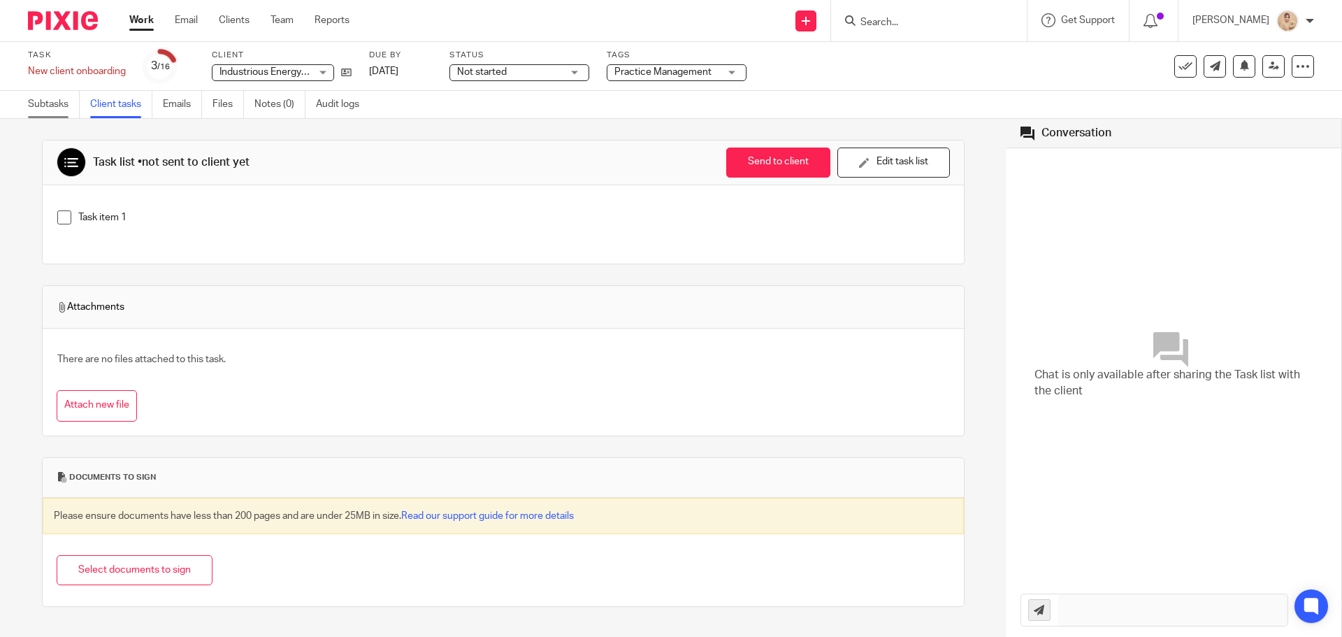
click at [67, 103] on link "Subtasks" at bounding box center [54, 104] width 52 height 27
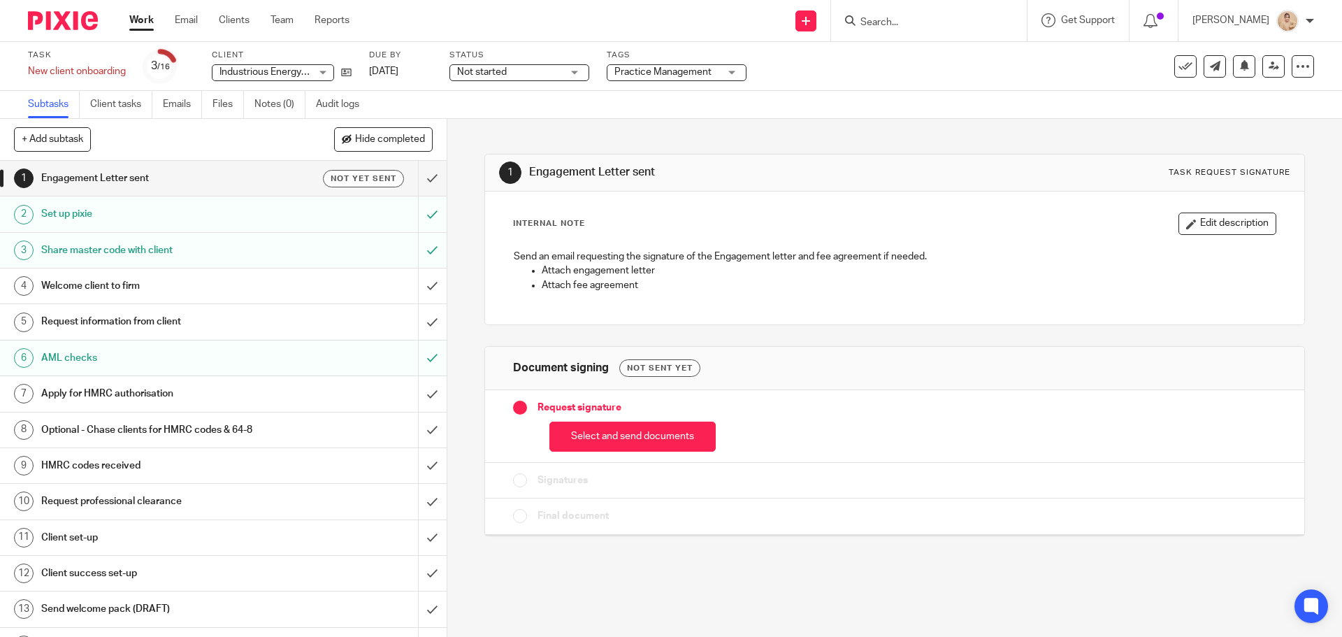
click at [939, 25] on input "Search" at bounding box center [922, 23] width 126 height 13
click at [916, 25] on input "Search" at bounding box center [922, 23] width 126 height 13
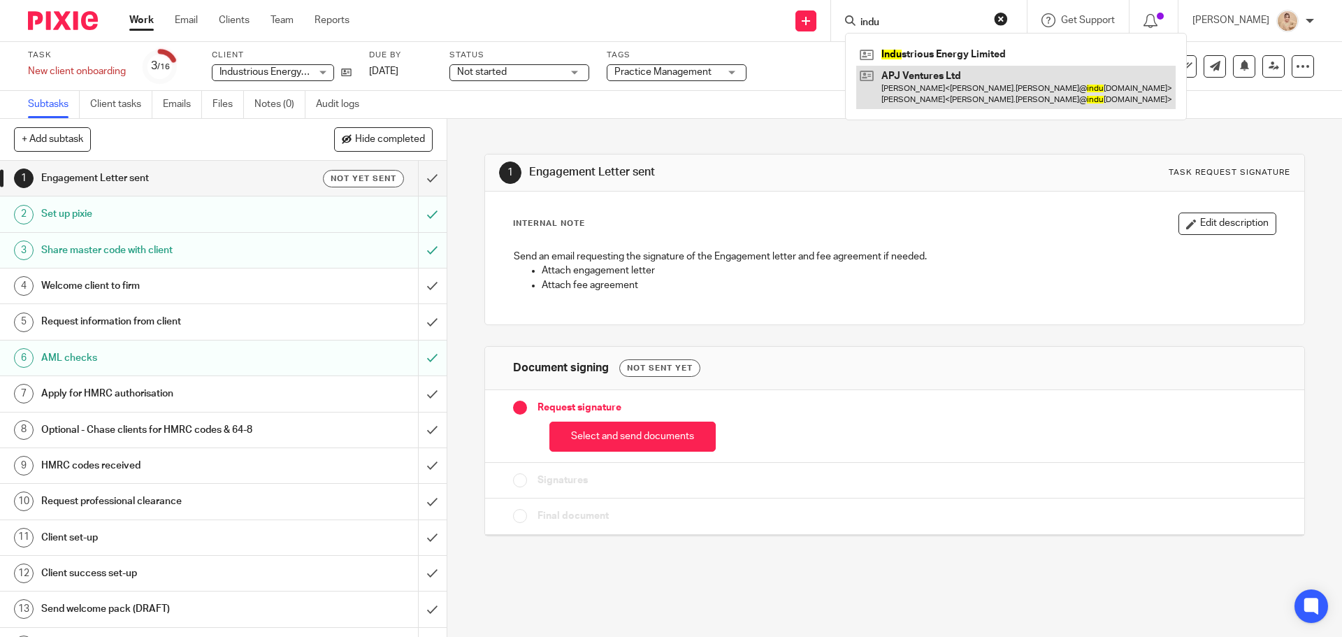
type input "indu"
click at [920, 96] on link at bounding box center [1015, 87] width 319 height 43
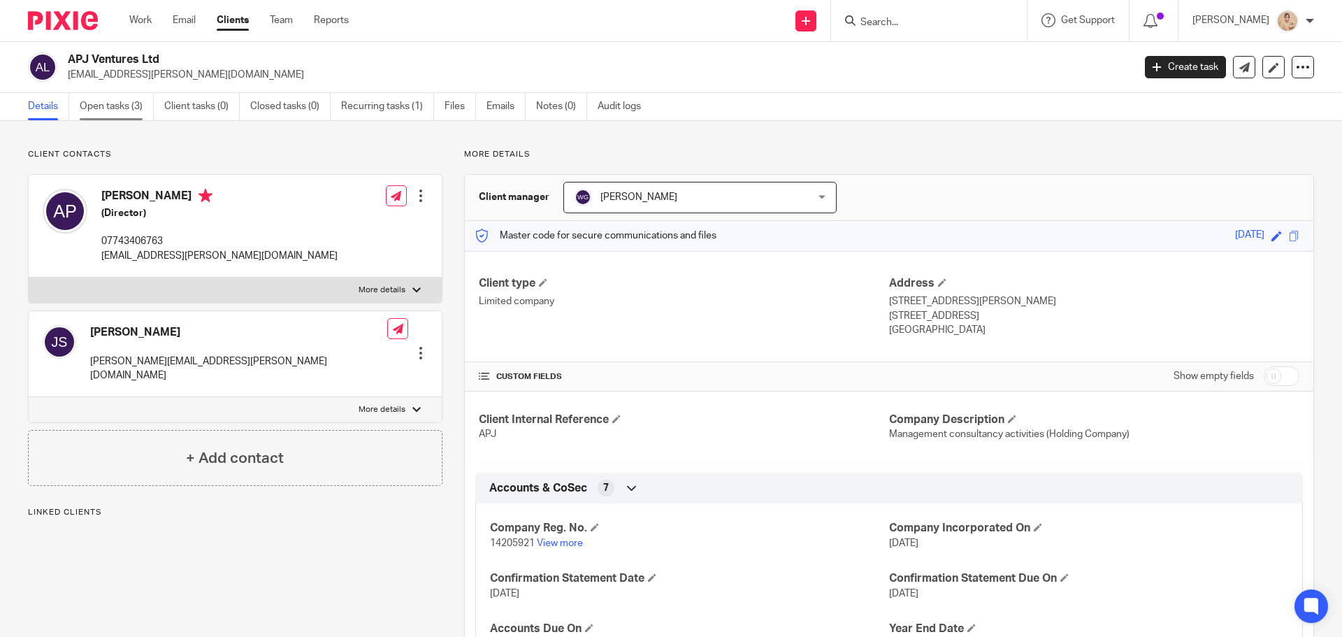
click at [140, 106] on link "Open tasks (3)" at bounding box center [117, 106] width 74 height 27
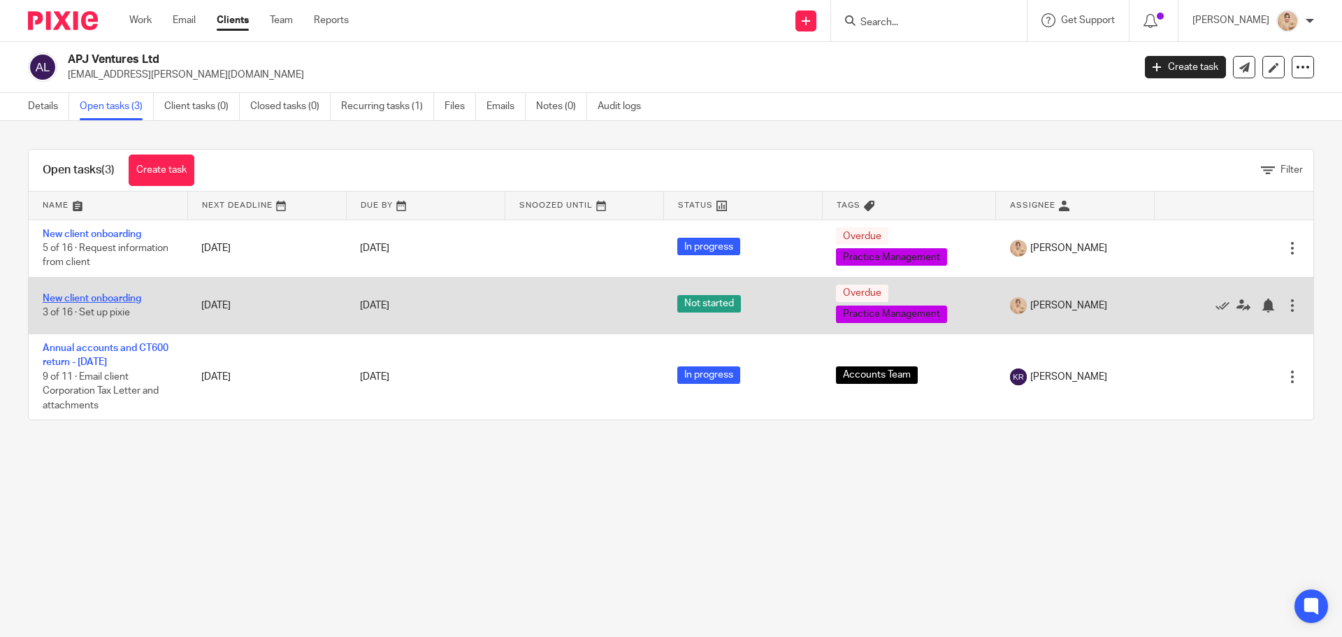
click at [88, 296] on link "New client onboarding" at bounding box center [92, 299] width 99 height 10
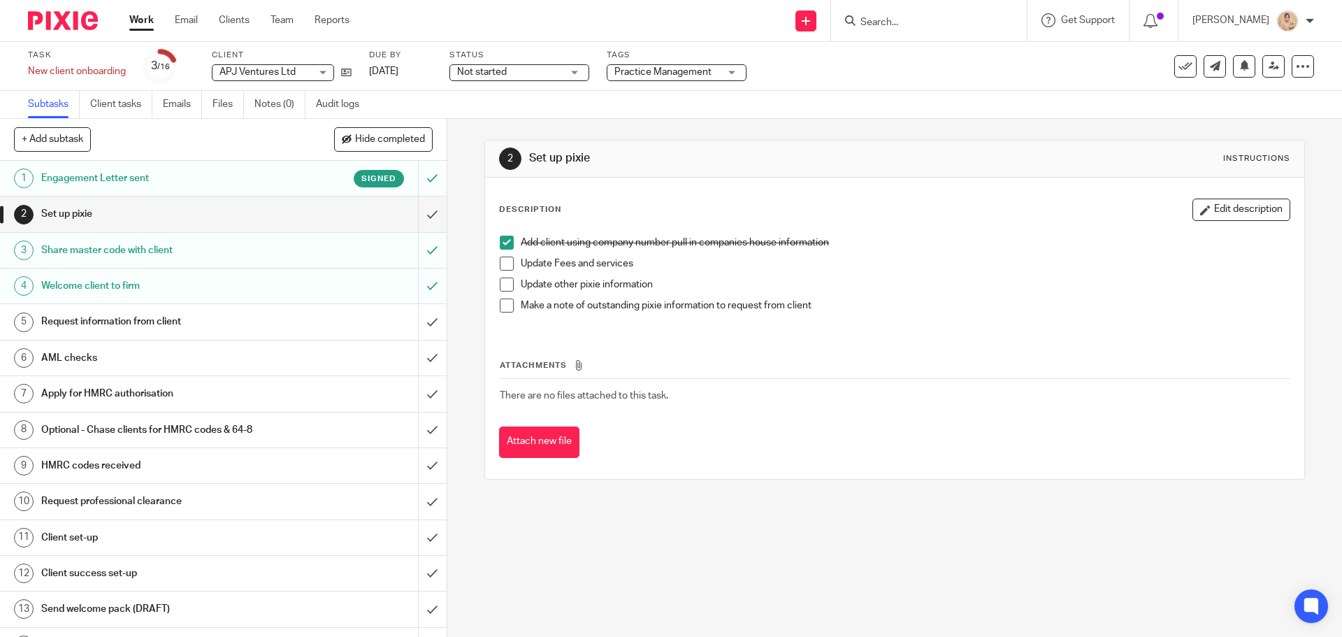
click at [207, 178] on h1 "Engagement Letter sent" at bounding box center [162, 178] width 242 height 21
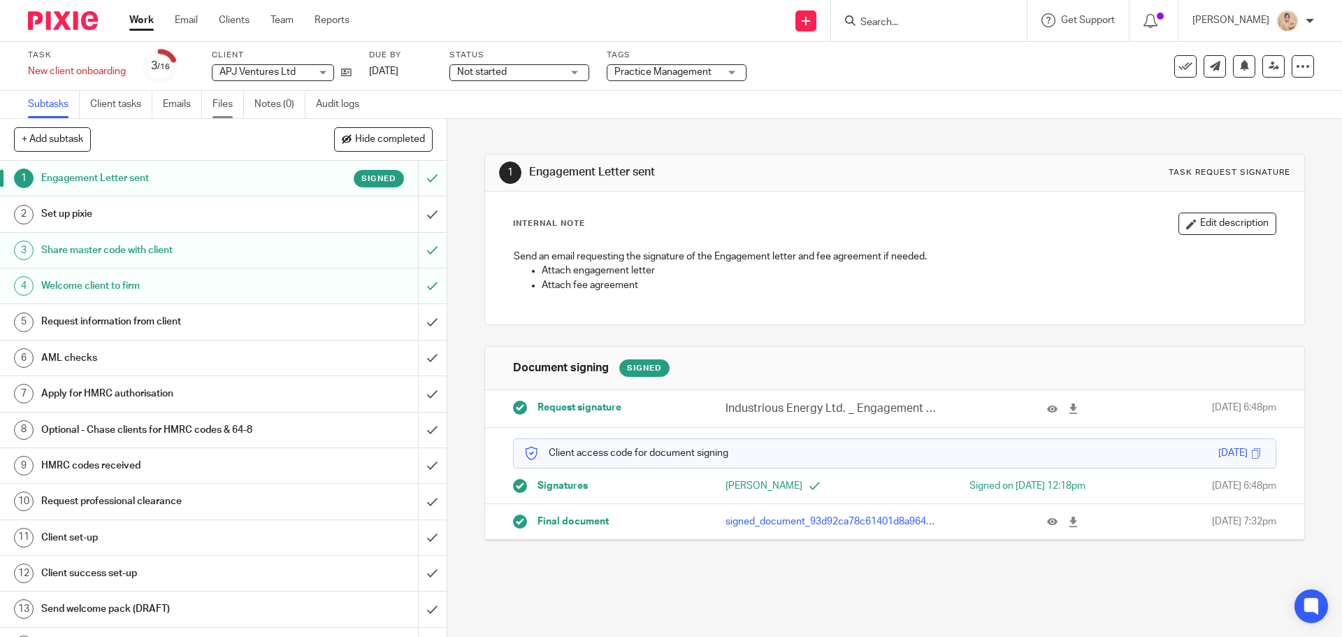
click at [229, 104] on link "Files" at bounding box center [227, 104] width 31 height 27
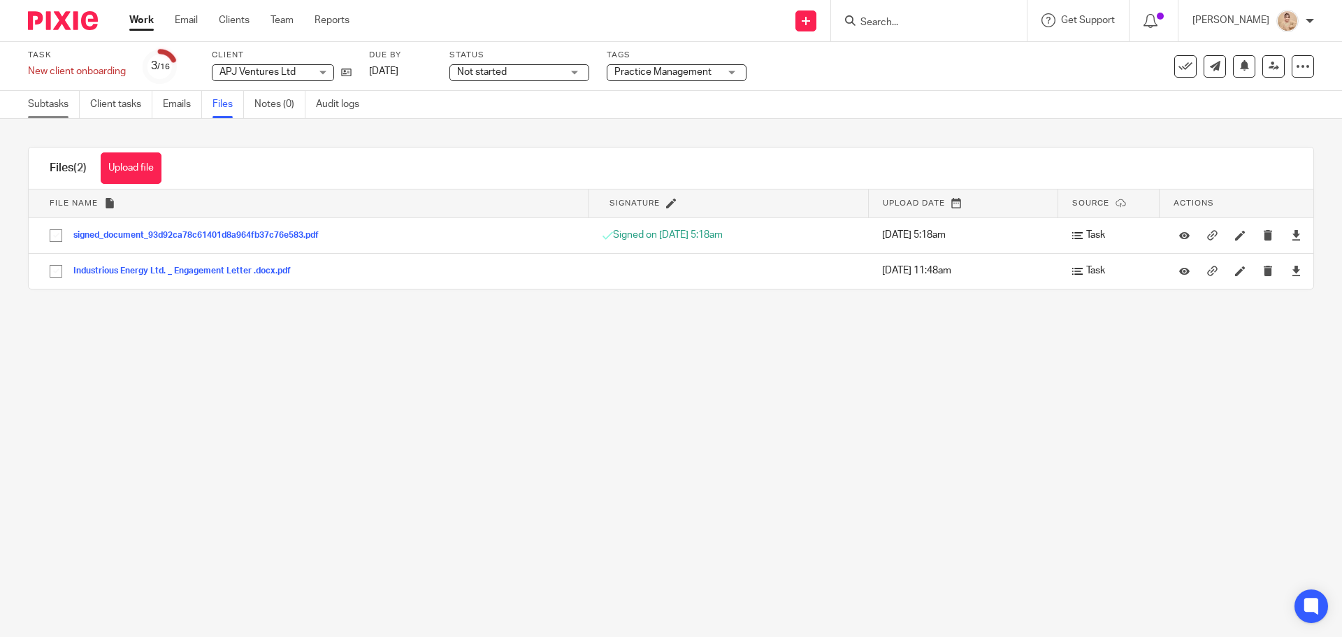
click at [54, 106] on link "Subtasks" at bounding box center [54, 104] width 52 height 27
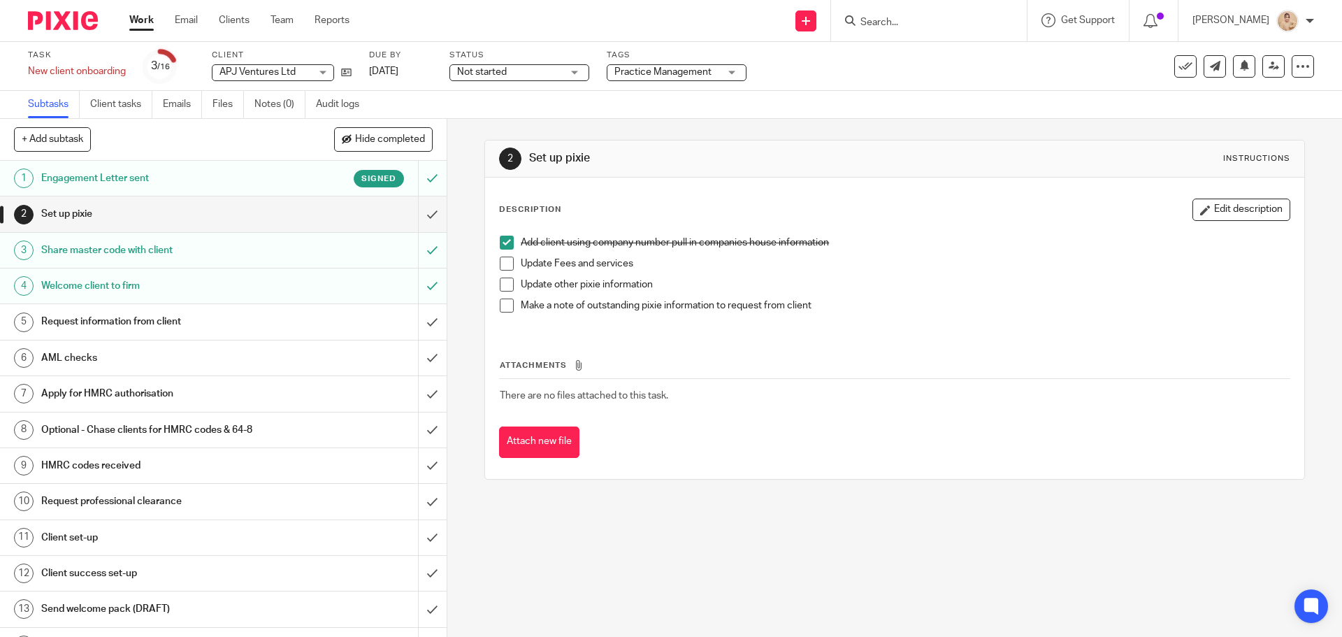
click at [226, 185] on h1 "Engagement Letter sent" at bounding box center [162, 178] width 242 height 21
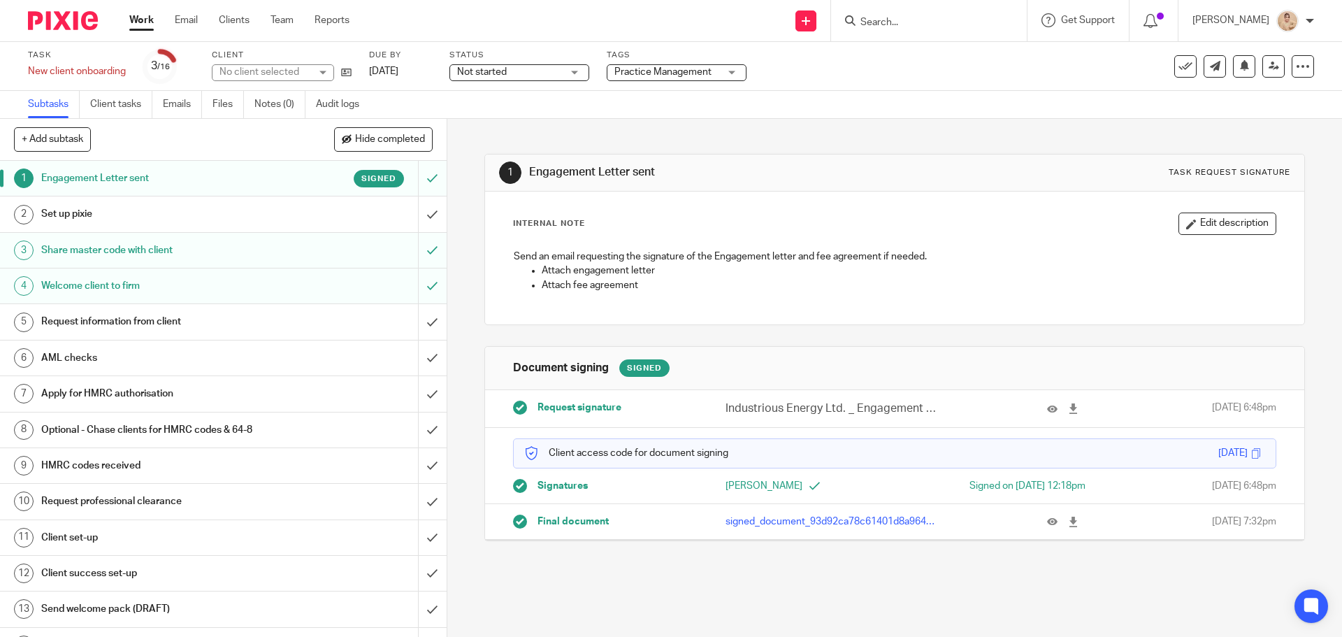
click at [239, 320] on h1 "Request information from client" at bounding box center [162, 321] width 242 height 21
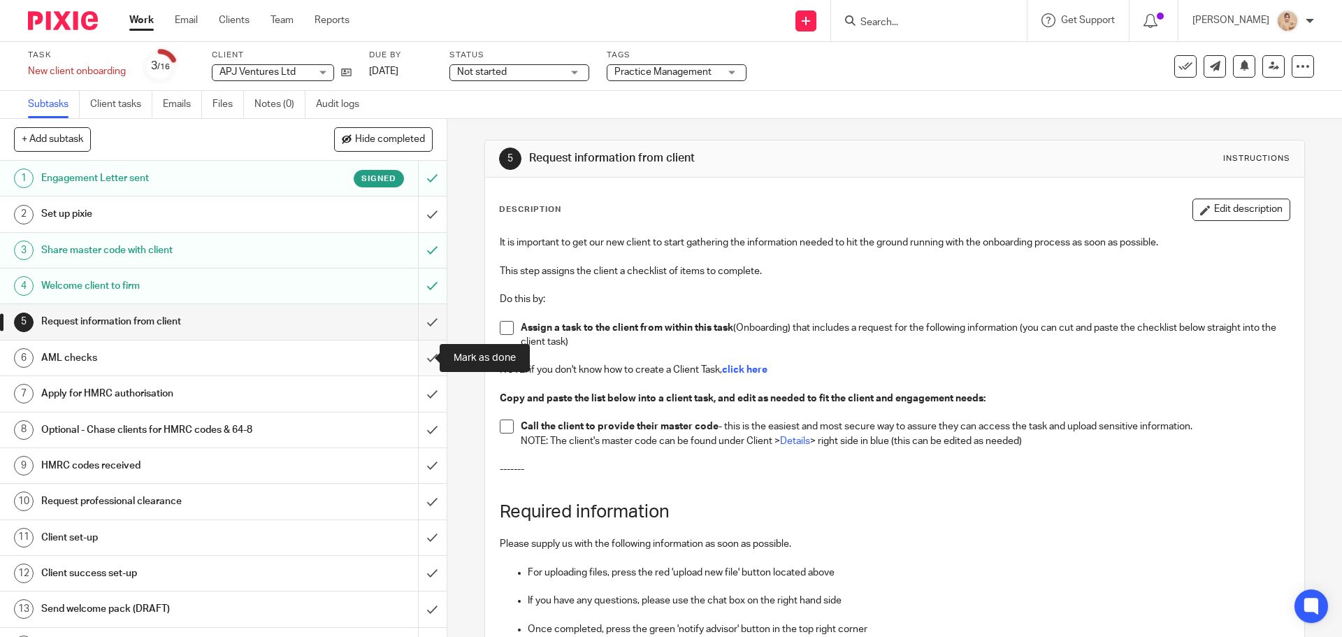
click at [418, 343] on input "submit" at bounding box center [223, 357] width 447 height 35
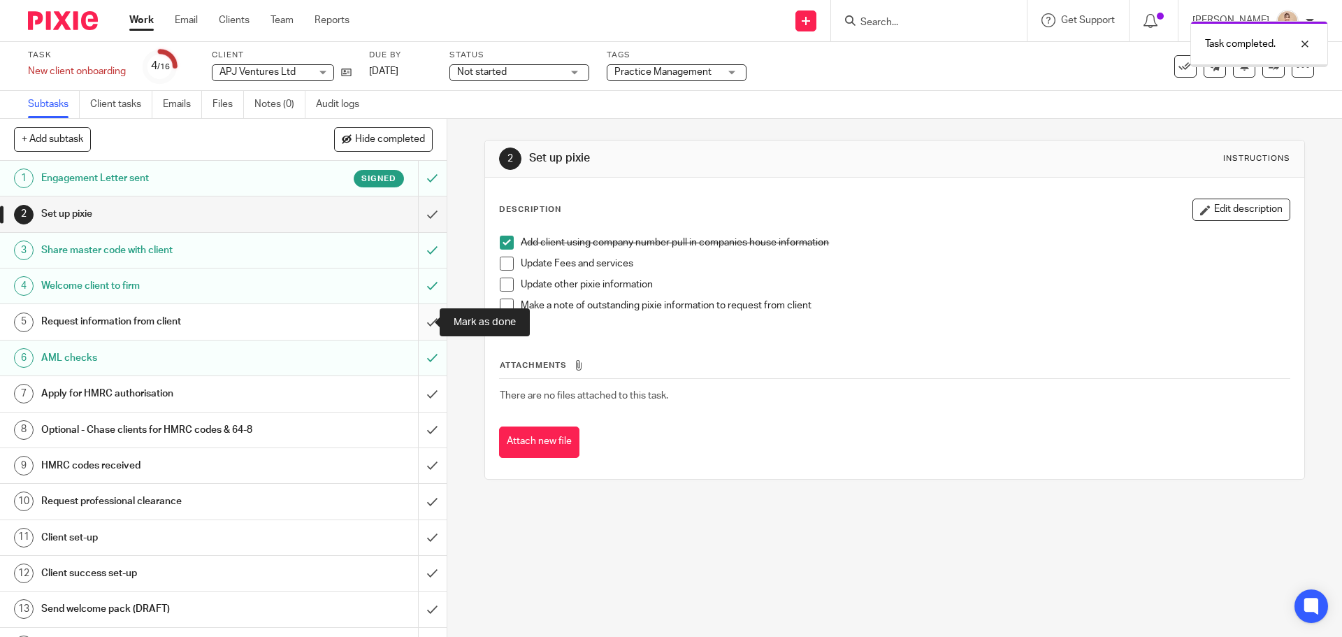
click at [420, 322] on input "submit" at bounding box center [223, 321] width 447 height 35
